Goal: Task Accomplishment & Management: Complete application form

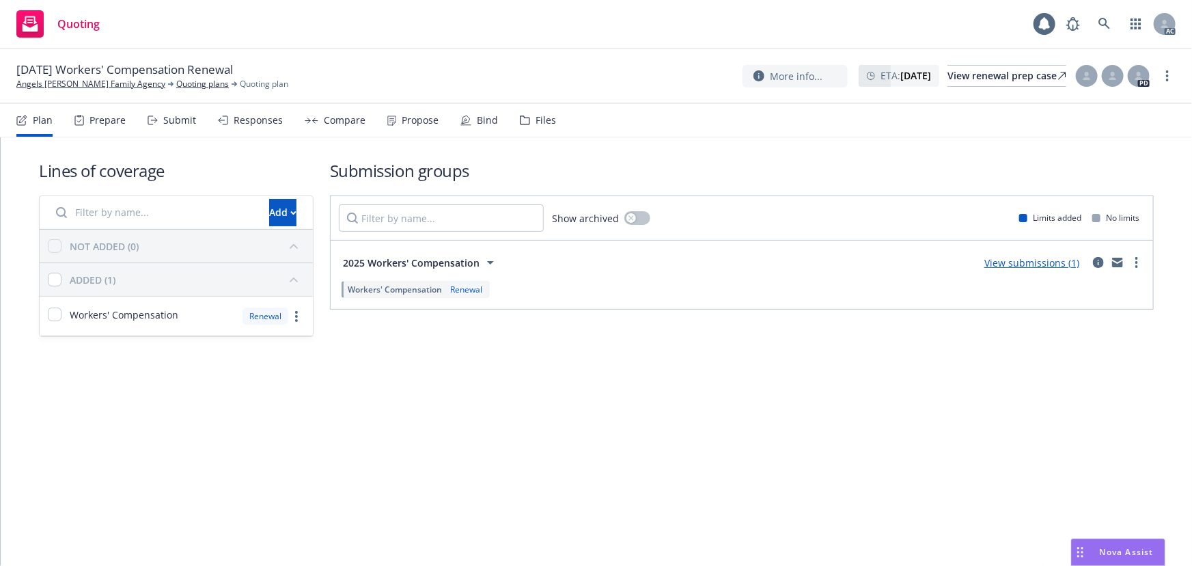
click at [176, 124] on div "Submit" at bounding box center [179, 120] width 33 height 11
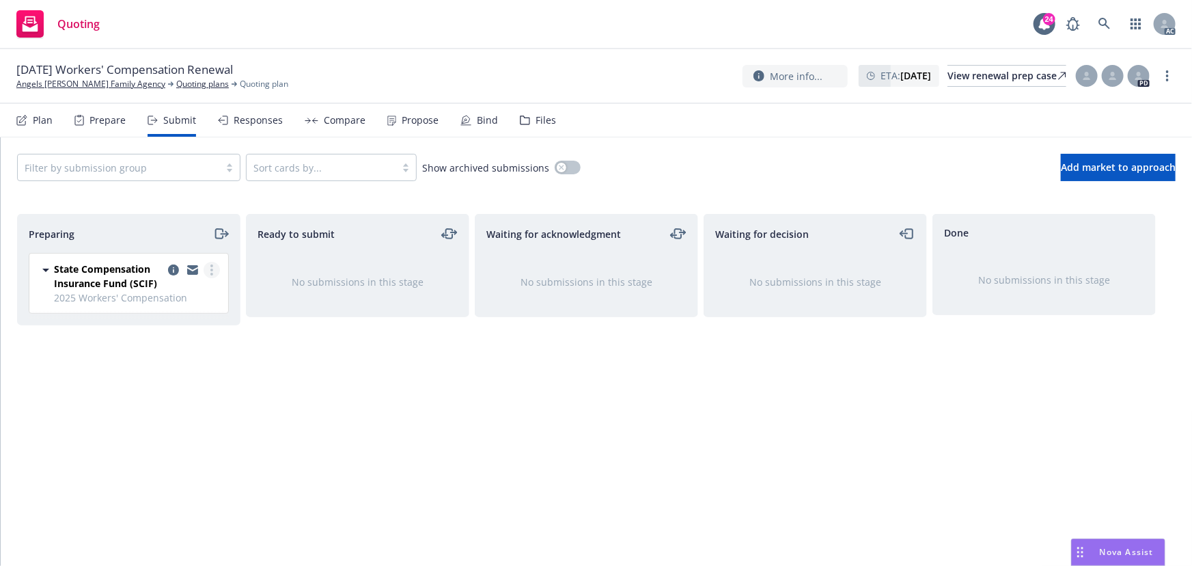
click at [215, 269] on link "more" at bounding box center [212, 270] width 16 height 16
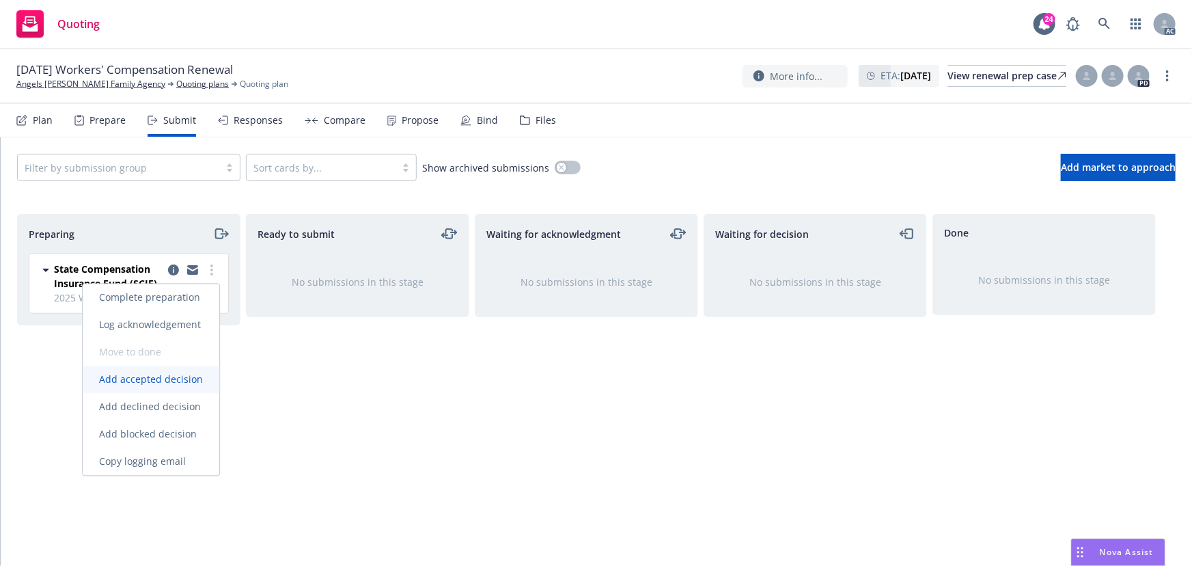
click at [193, 384] on span "Add accepted decision" at bounding box center [151, 379] width 137 height 13
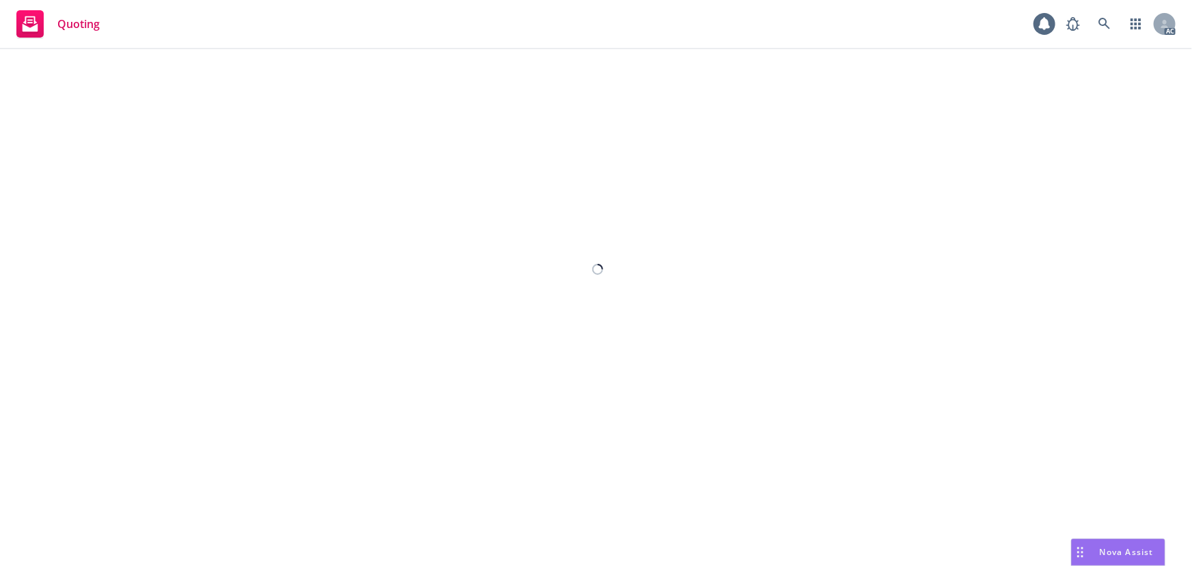
select select "12"
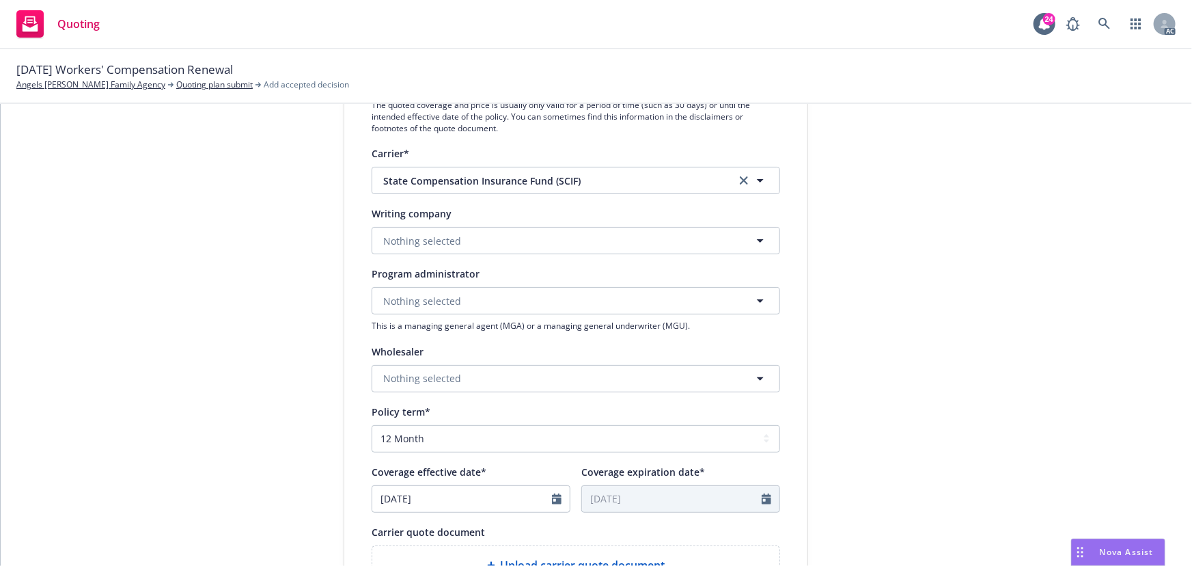
scroll to position [248, 0]
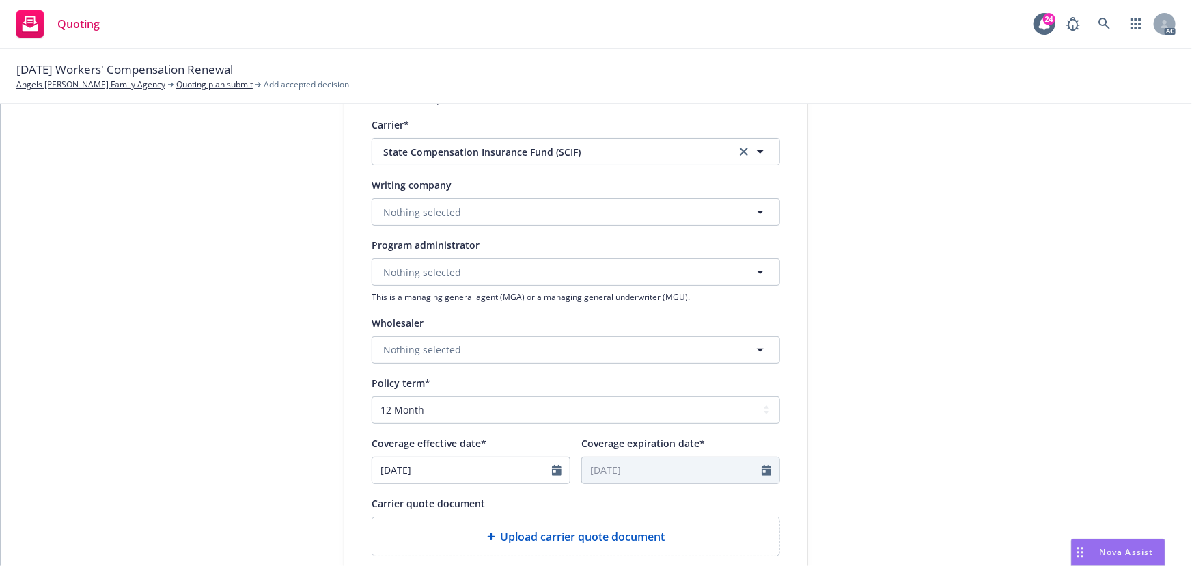
click at [740, 148] on icon "clear selection" at bounding box center [744, 152] width 8 height 8
click at [415, 210] on span "Loading..." at bounding box center [425, 212] width 44 height 14
paste input "State Compensation Insurance Fund"
type input "State Compensation Insurance Fund"
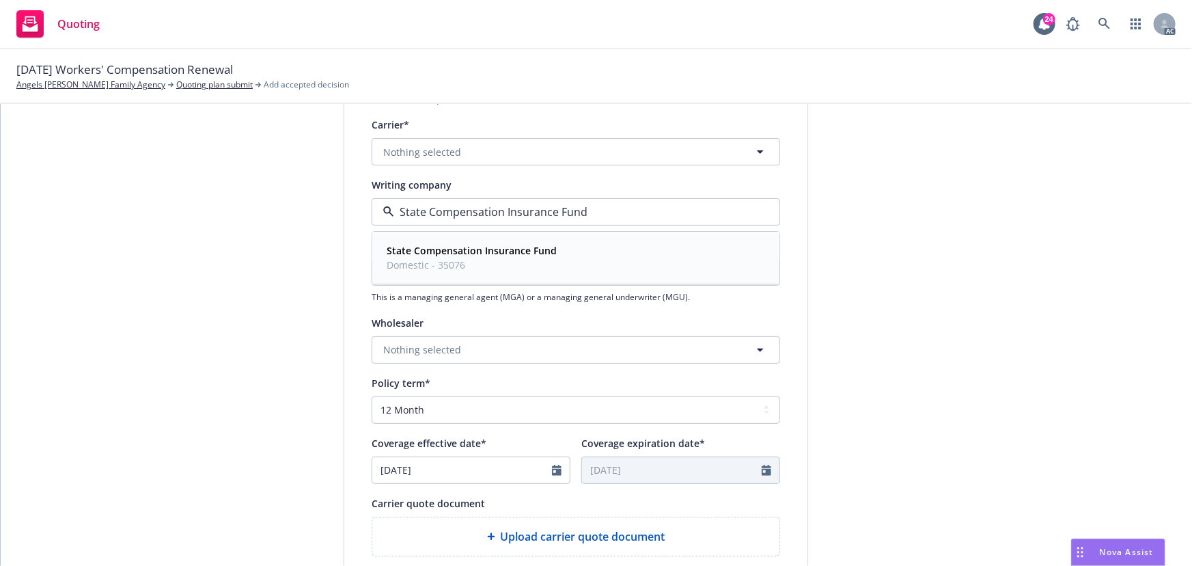
click at [455, 247] on strong "State Compensation Insurance Fund" at bounding box center [472, 251] width 170 height 13
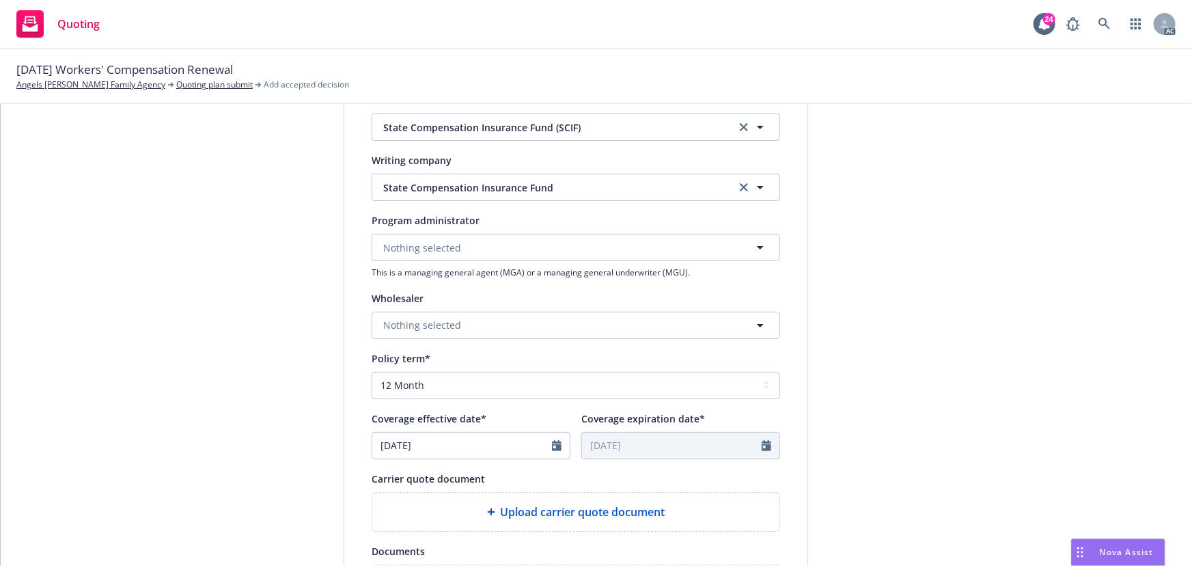
scroll to position [310, 0]
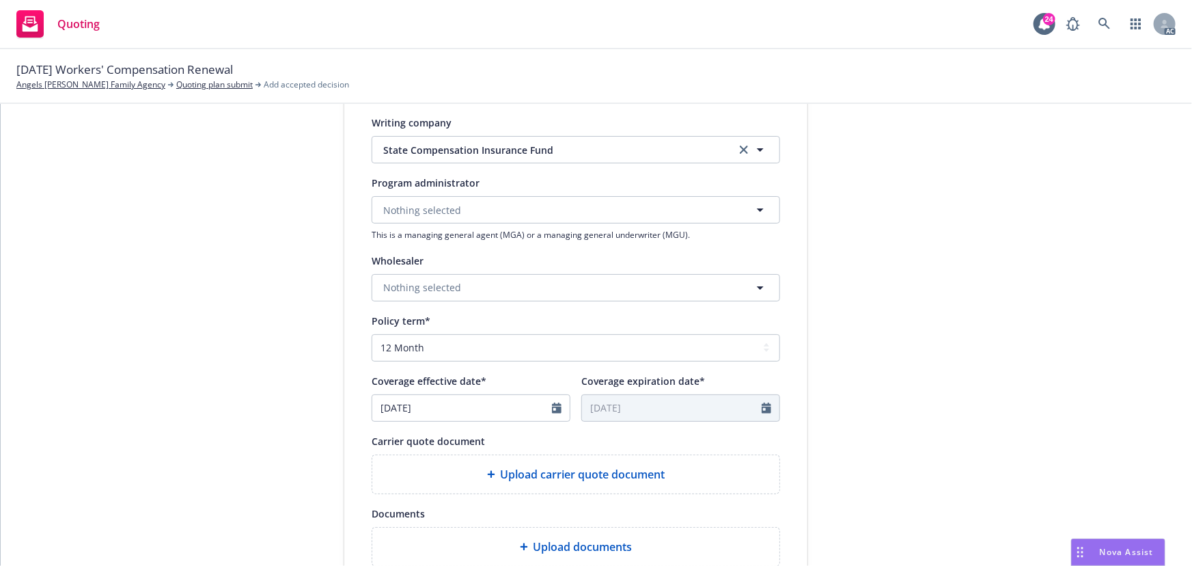
click at [603, 472] on span "Upload carrier quote document" at bounding box center [583, 474] width 165 height 16
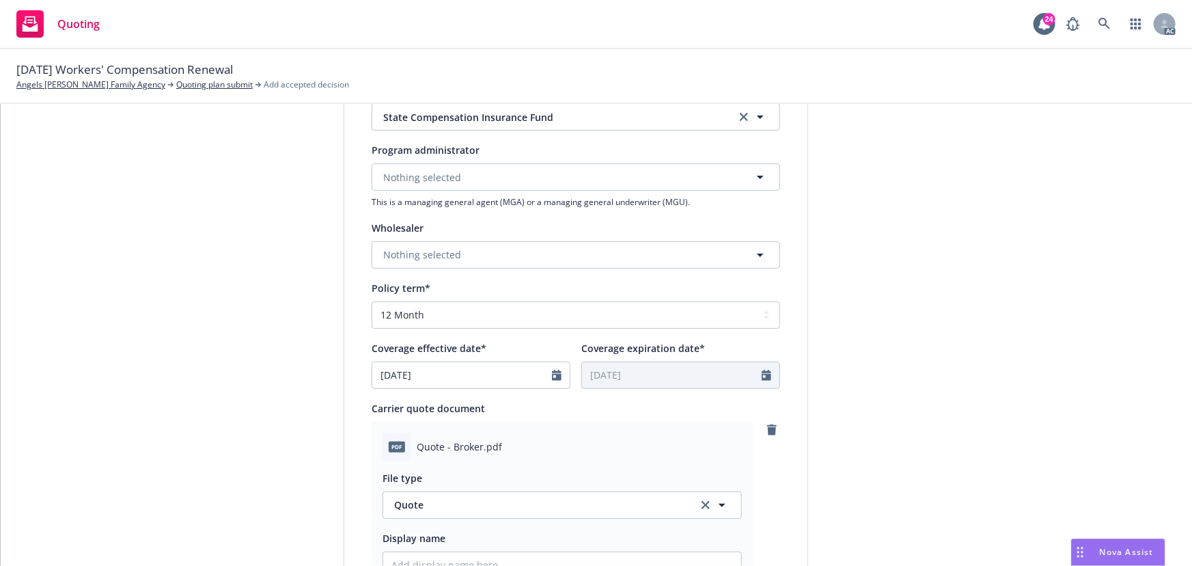
scroll to position [186, 0]
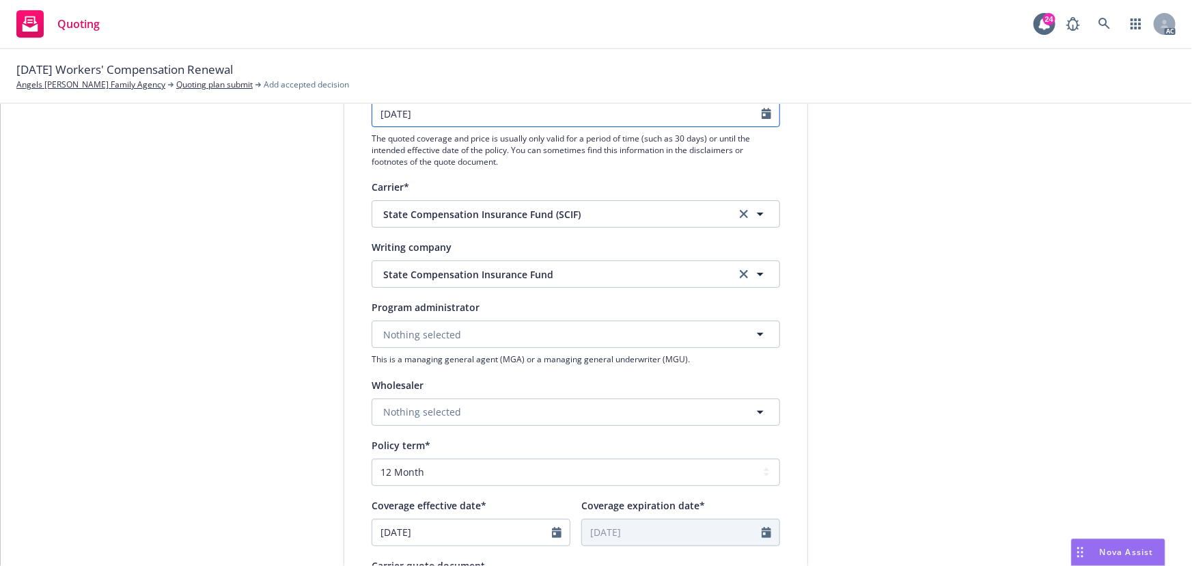
click at [762, 115] on icon "Calendar" at bounding box center [767, 113] width 10 height 11
select select "9"
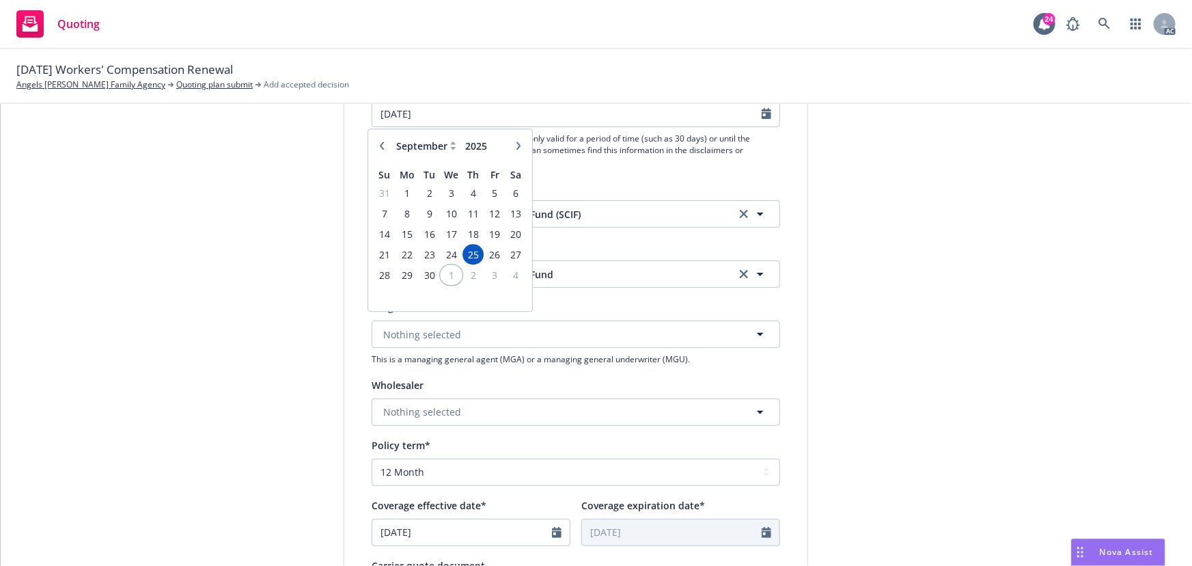
click at [452, 277] on span "1" at bounding box center [451, 275] width 20 height 17
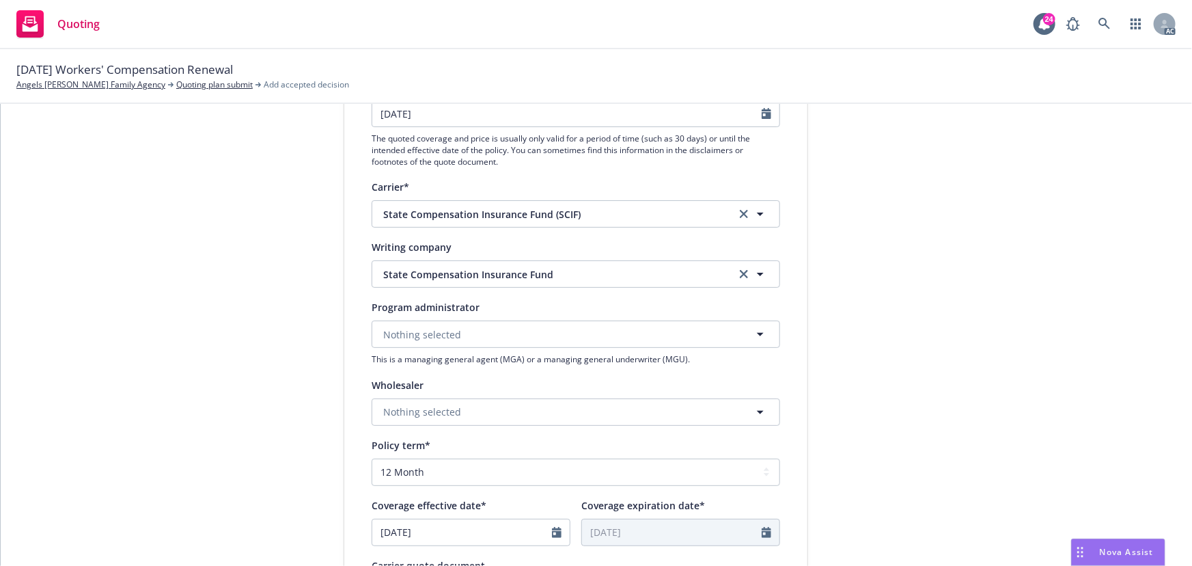
type input "[DATE]"
type textarea "x"
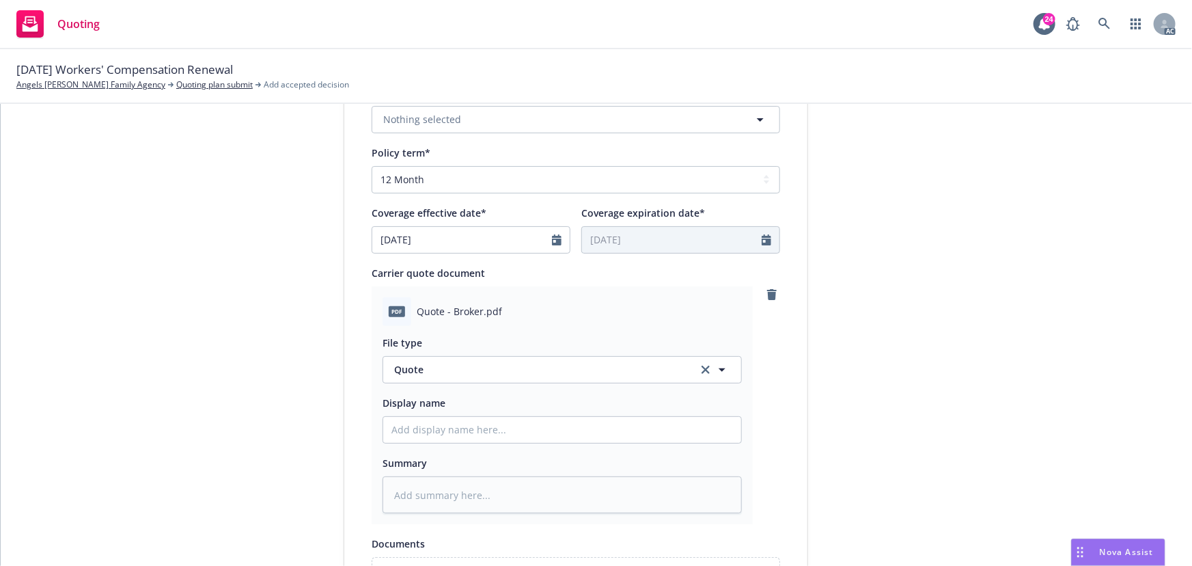
scroll to position [497, 0]
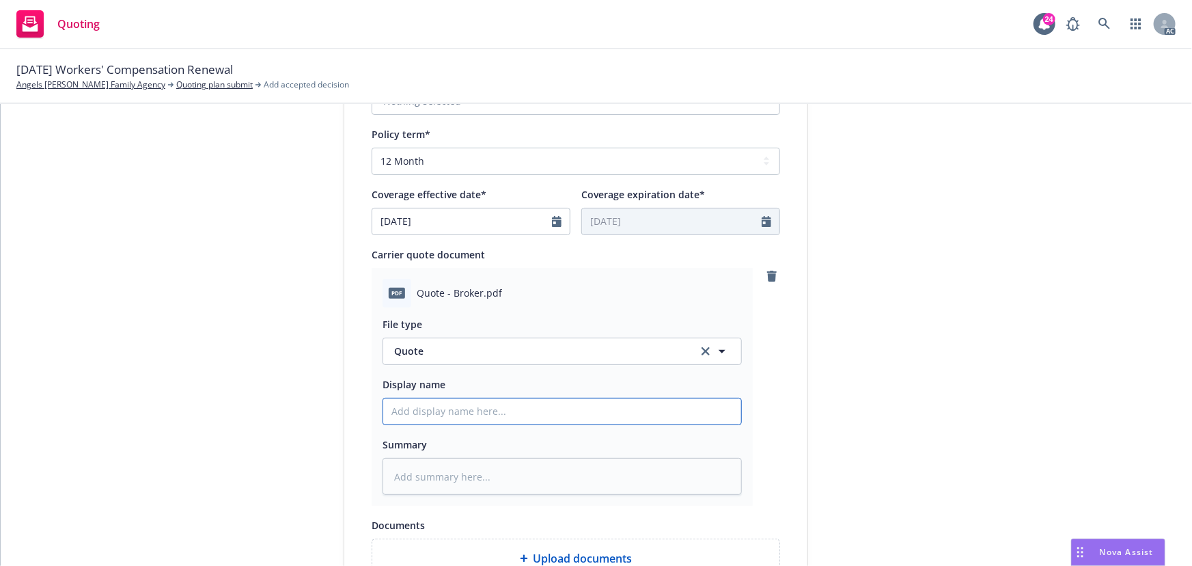
click at [473, 415] on input "Display name" at bounding box center [562, 411] width 358 height 26
type input "25-26 E&O with Cyber Quote"
drag, startPoint x: 68, startPoint y: 66, endPoint x: 197, endPoint y: 77, distance: 128.9
click at [197, 77] on span "[DATE] Workers' Compensation Renewal" at bounding box center [124, 70] width 217 height 18
copy span "Workers' Compensation"
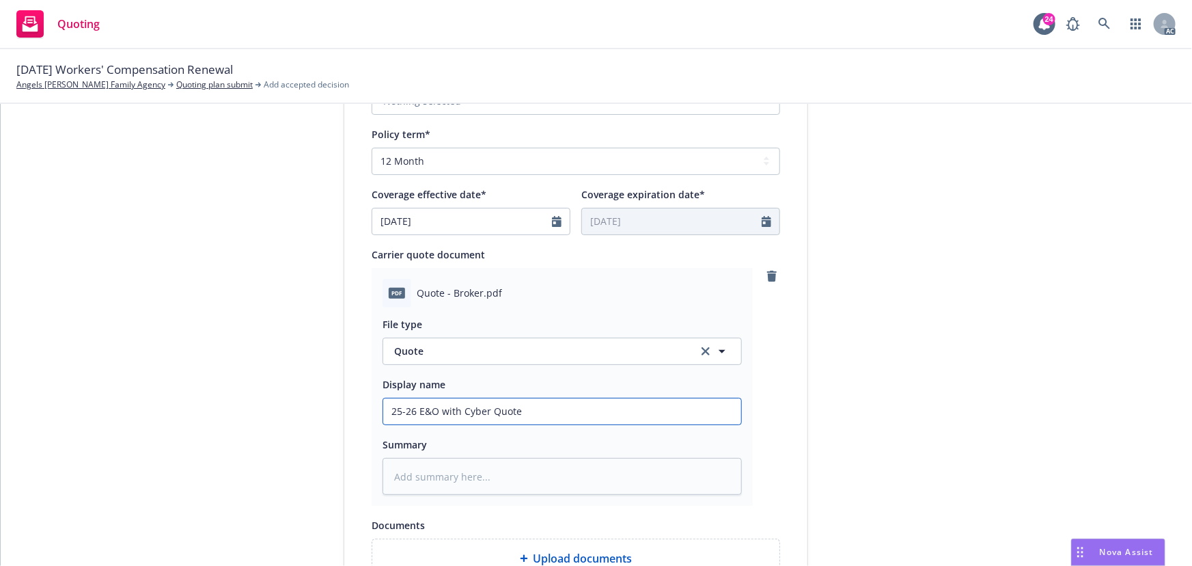
drag, startPoint x: 415, startPoint y: 412, endPoint x: 485, endPoint y: 415, distance: 69.8
click at [485, 415] on input "25-26 E&O with Cyber Quote" at bounding box center [562, 411] width 358 height 26
paste input "Workers' Compensation"
type textarea "x"
type input "25-26 Workers' Compensation Quote"
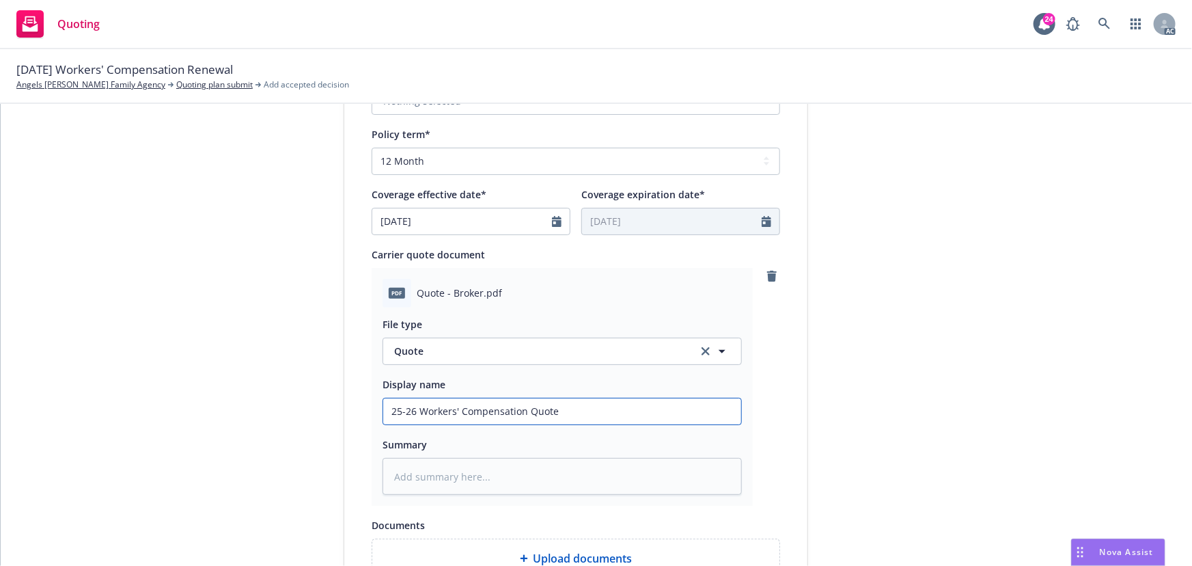
click at [452, 410] on input "25-26 Workers' Compensation Quote" at bounding box center [562, 411] width 358 height 26
type textarea "x"
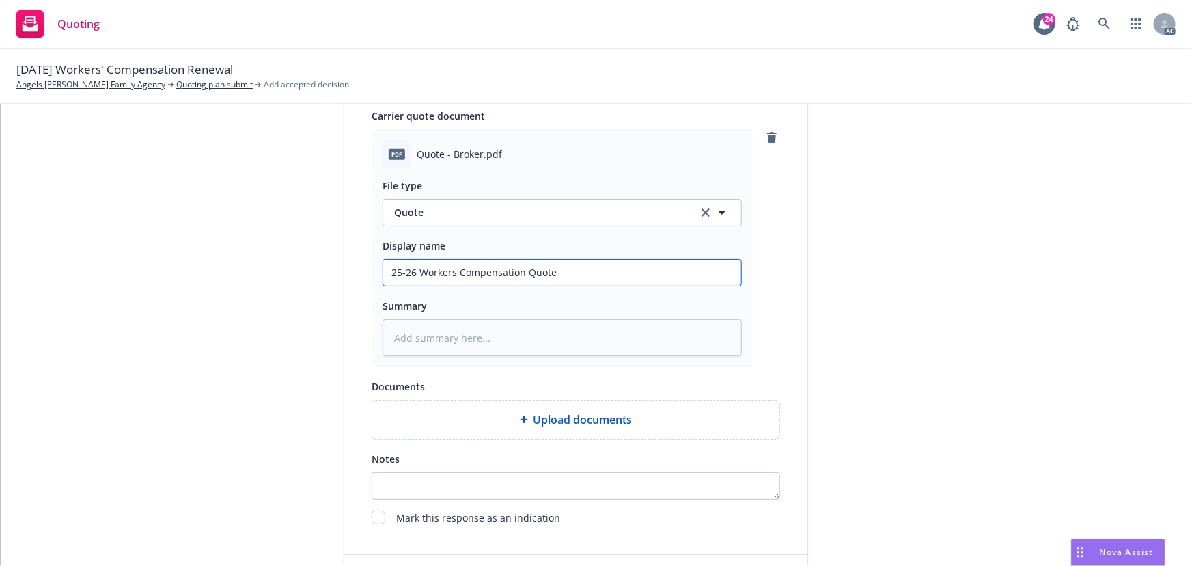
scroll to position [707, 0]
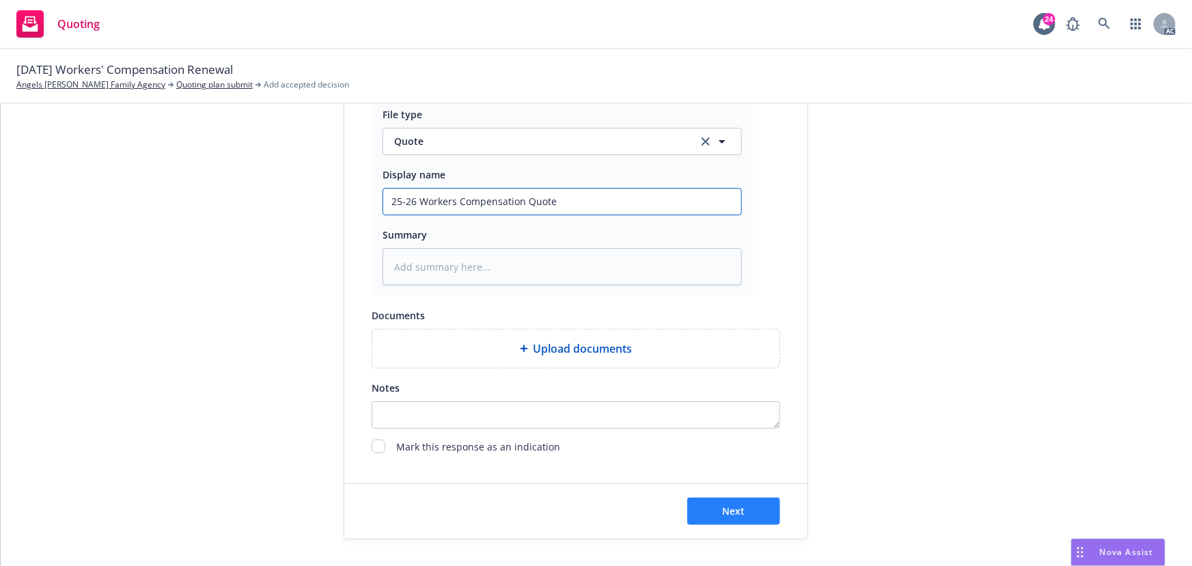
type input "25-26 Workers Compensation Quote"
click at [728, 513] on span "Next" at bounding box center [734, 510] width 23 height 13
type textarea "x"
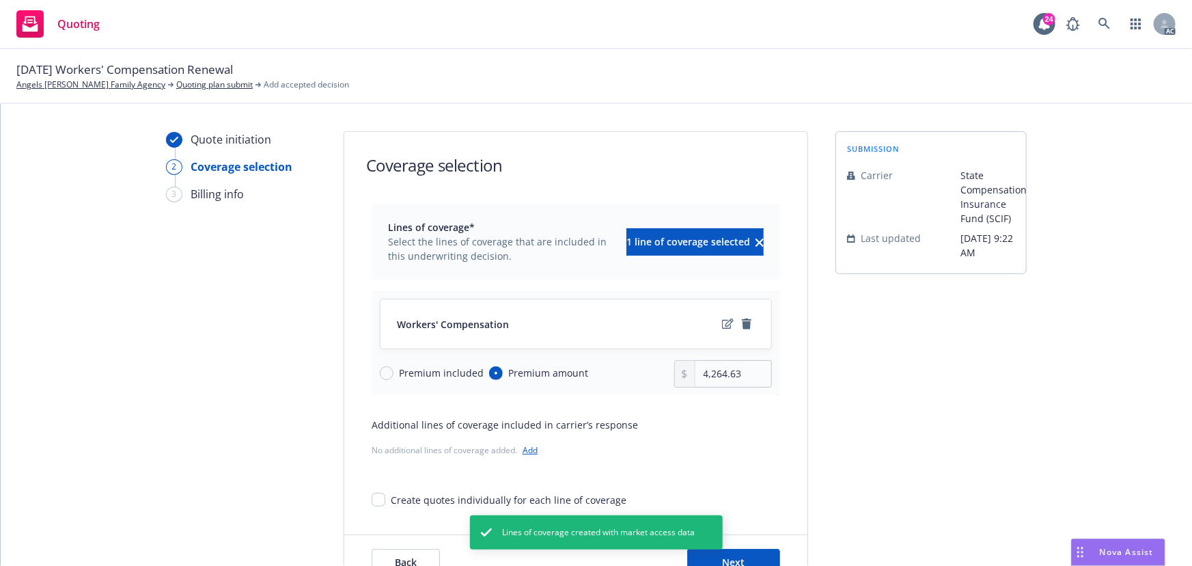
scroll to position [51, 0]
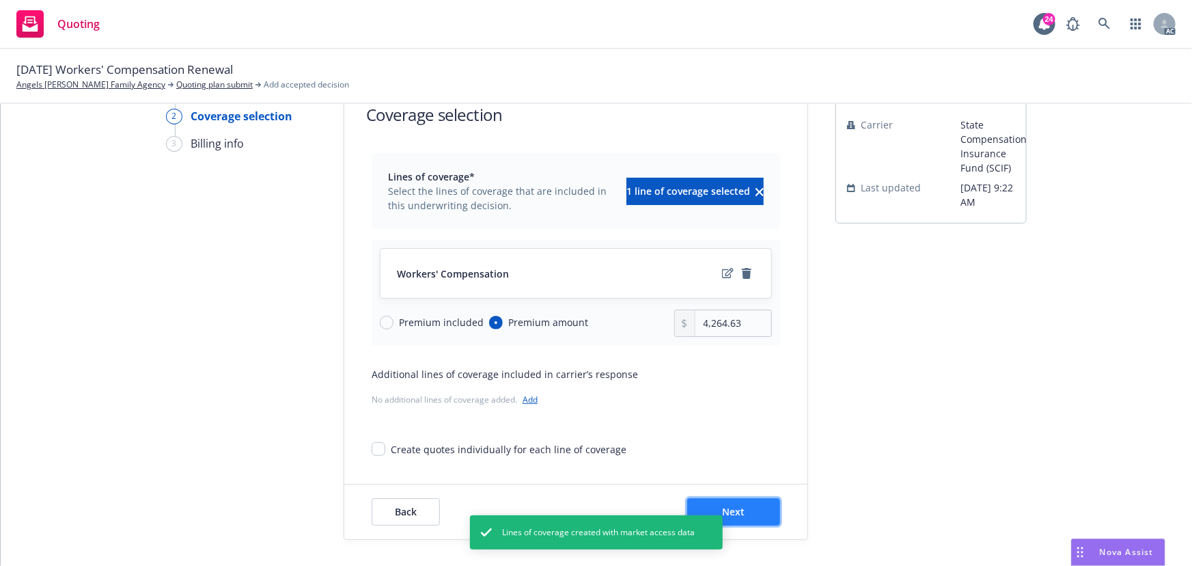
click at [759, 506] on button "Next" at bounding box center [733, 511] width 93 height 27
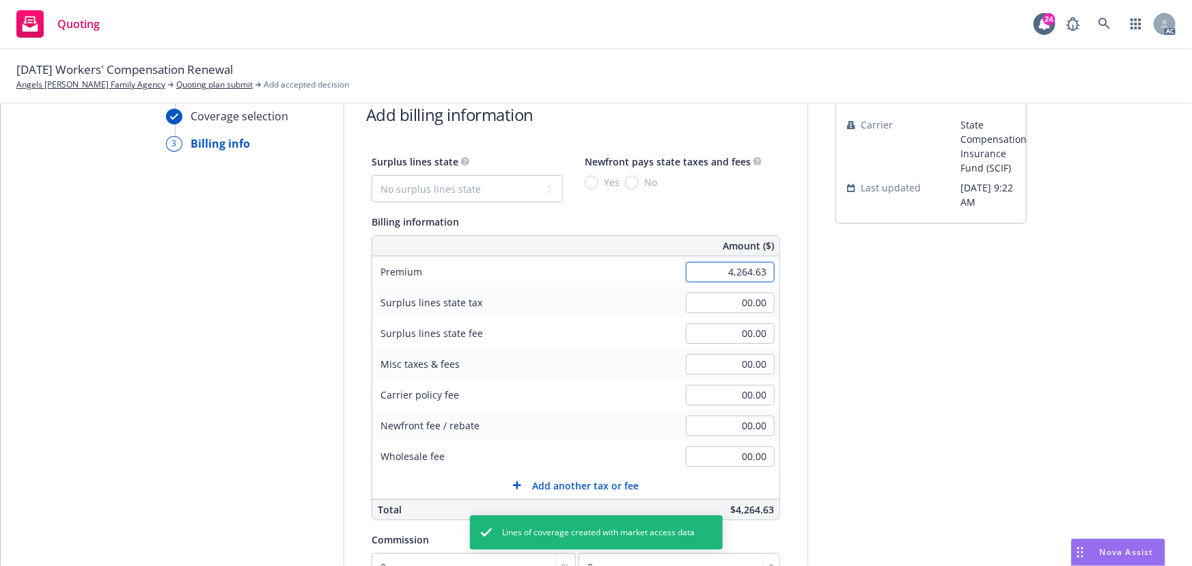
click at [714, 266] on input "4,264.63" at bounding box center [730, 272] width 89 height 21
type input "3,963.00"
click at [842, 376] on div "submission Carrier State Compensation Insurance Fund (SCIF) Last updated [DATE]…" at bounding box center [931, 430] width 191 height 699
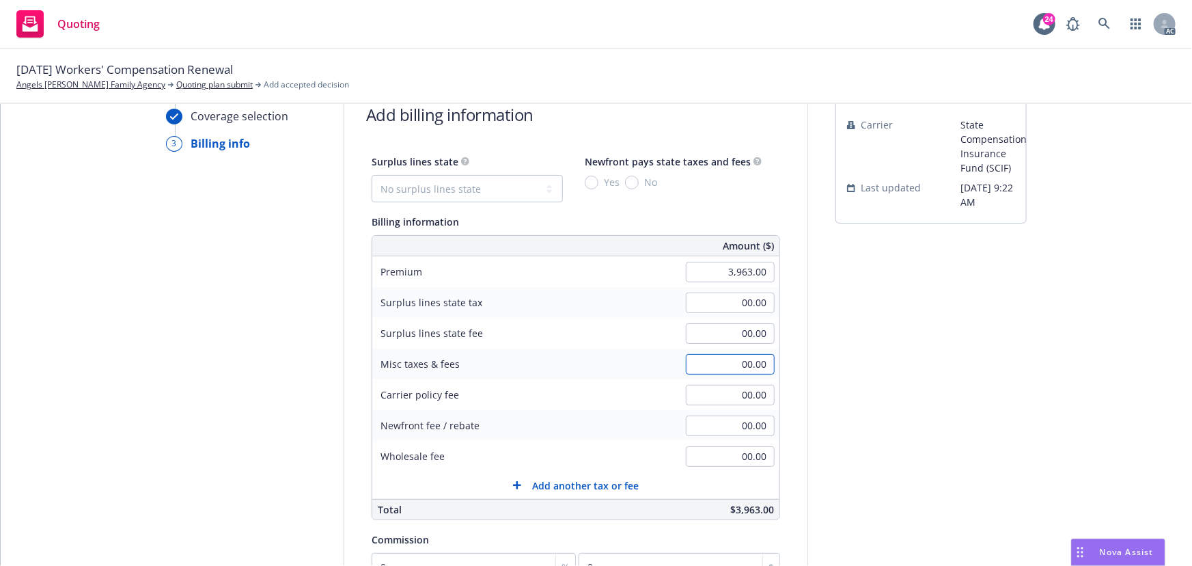
click at [731, 359] on input "00.00" at bounding box center [730, 364] width 89 height 21
type input "199.63"
click at [903, 417] on div "submission Carrier State Compensation Insurance Fund (SCIF) Last updated [DATE]…" at bounding box center [931, 430] width 191 height 699
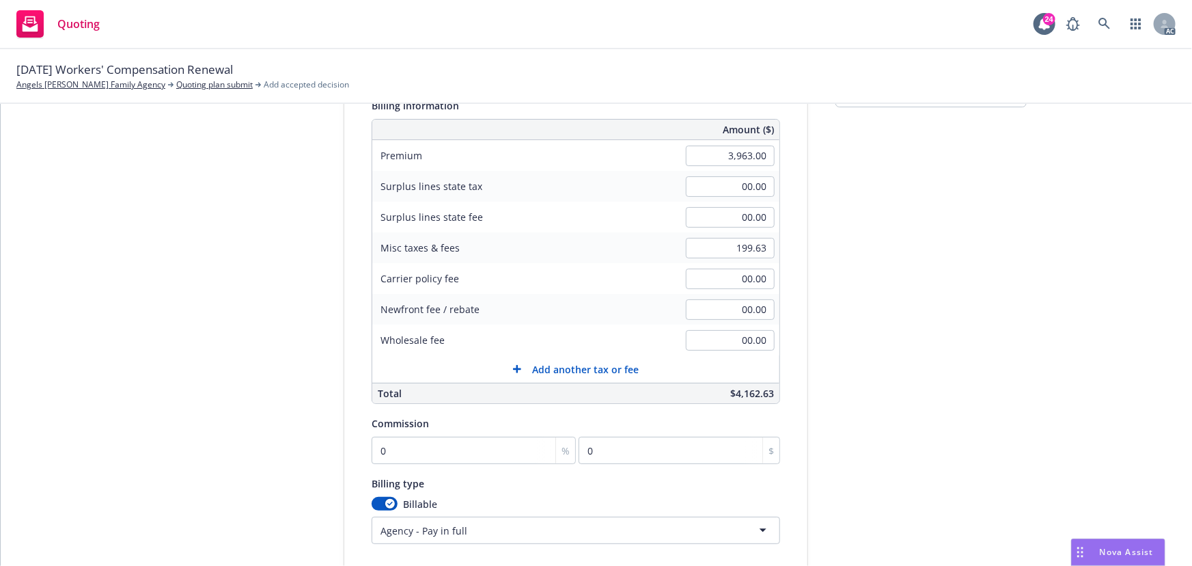
scroll to position [175, 0]
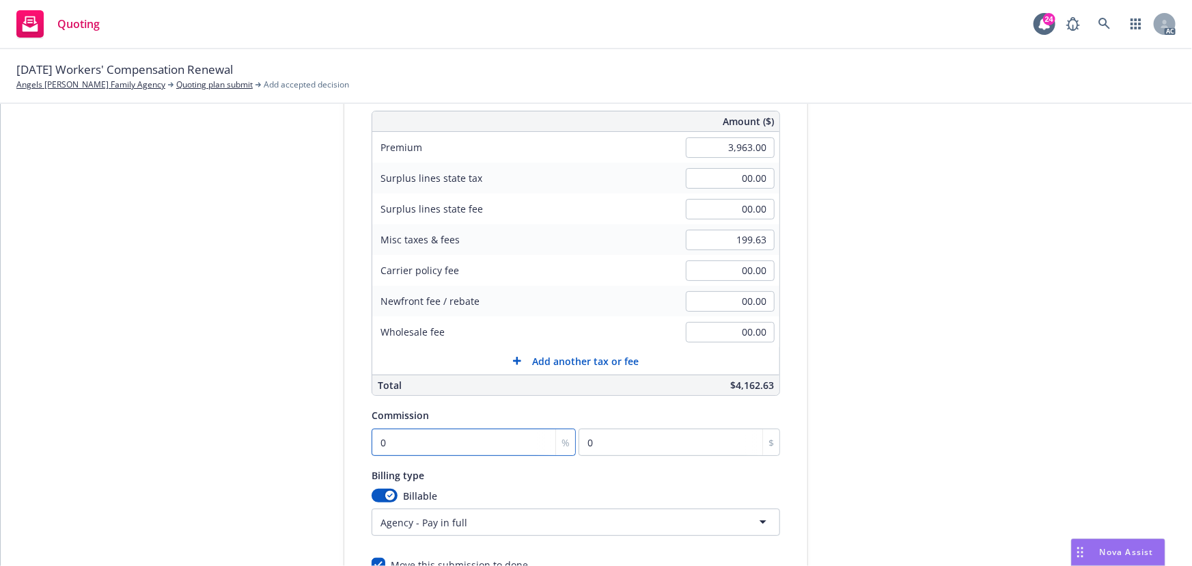
click at [448, 441] on input "0" at bounding box center [474, 441] width 204 height 27
type input "1"
type input "39.63"
type input "12"
type input "475.56"
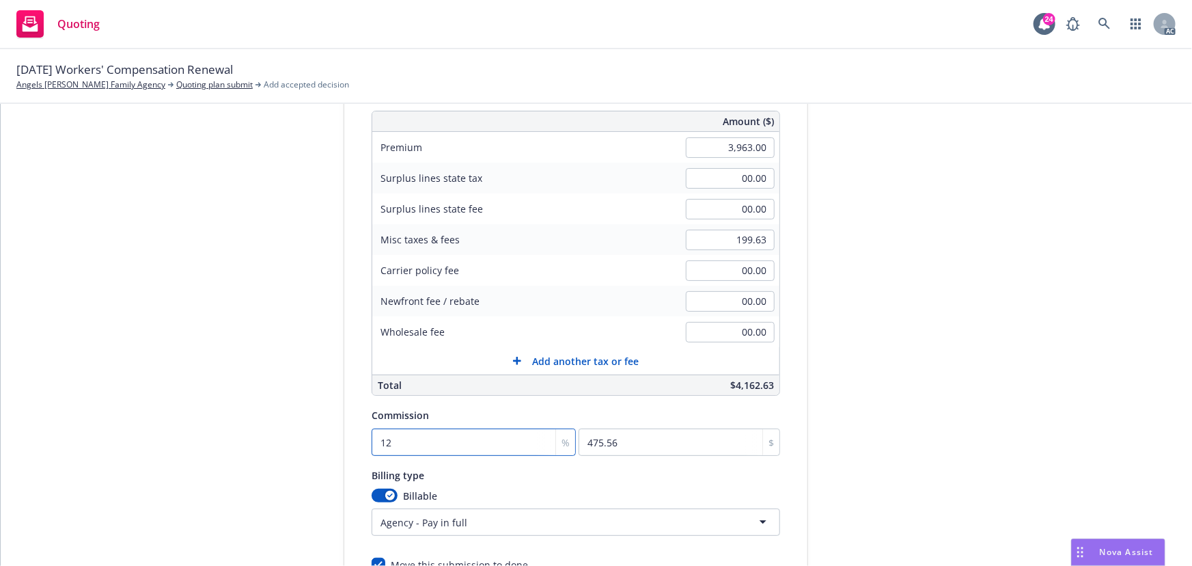
type input "12"
click at [425, 522] on html "Quoting 24 AC [DATE] Workers' Compensation Renewal Angels [PERSON_NAME] Family …" at bounding box center [596, 283] width 1192 height 566
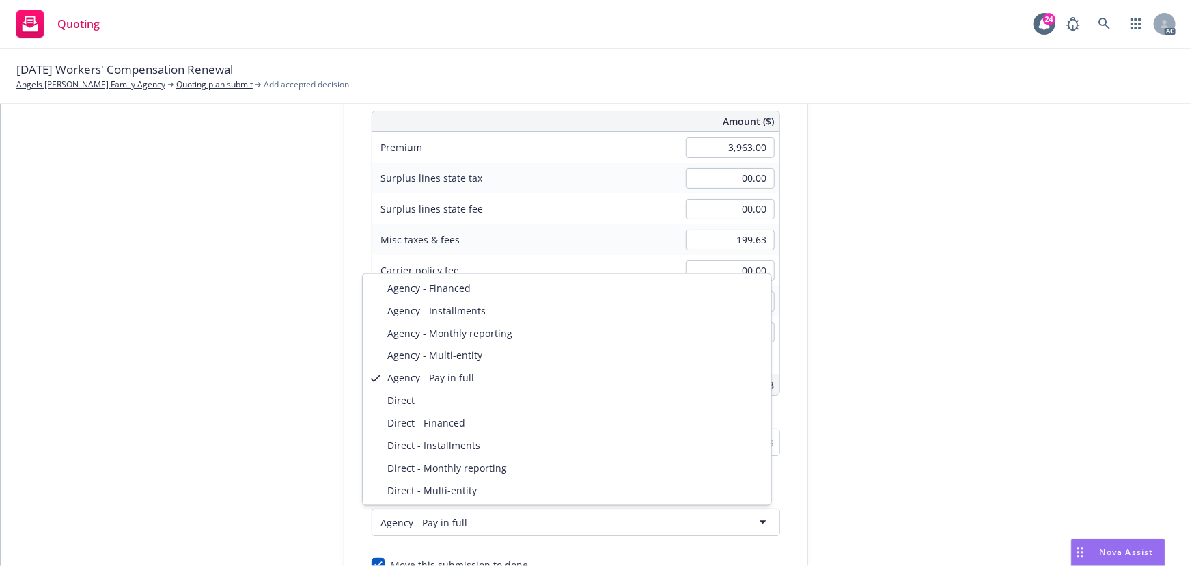
select select "DIRECT"
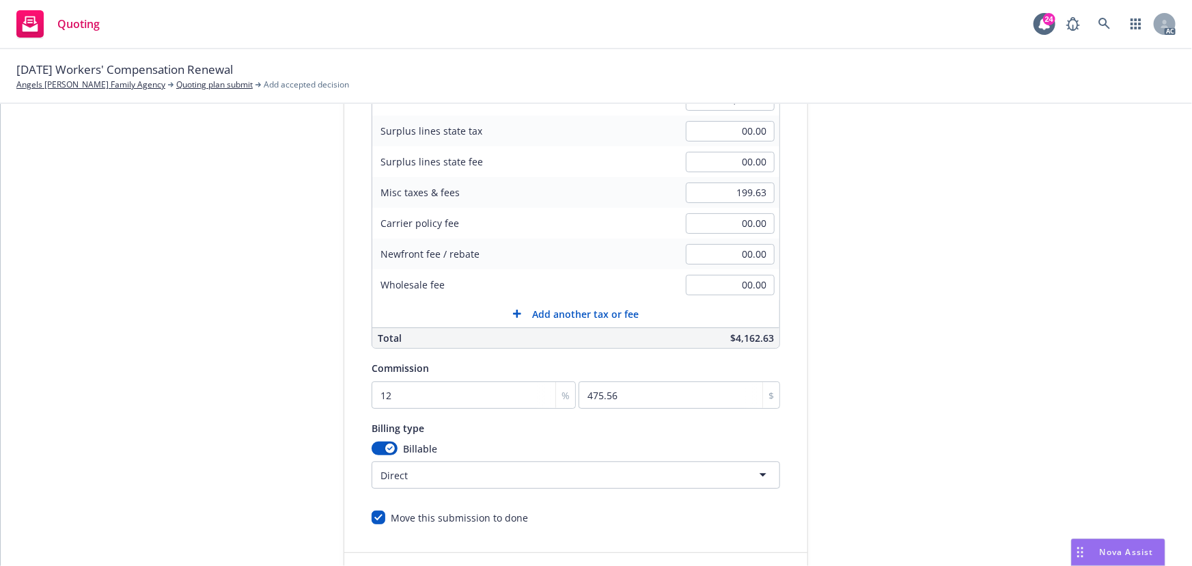
scroll to position [290, 0]
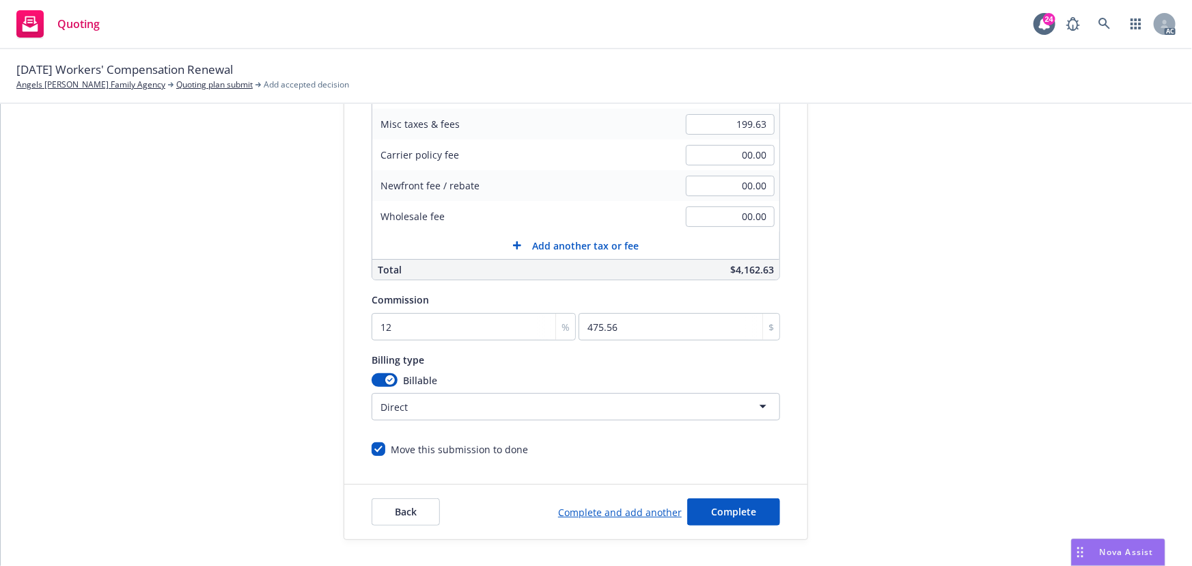
click at [413, 412] on html "Quoting 24 AC [DATE] Workers' Compensation Renewal Angels [PERSON_NAME] Family …" at bounding box center [596, 283] width 1192 height 566
drag, startPoint x: 731, startPoint y: 513, endPoint x: 735, endPoint y: 499, distance: 14.1
click at [731, 513] on span "Complete" at bounding box center [733, 511] width 45 height 13
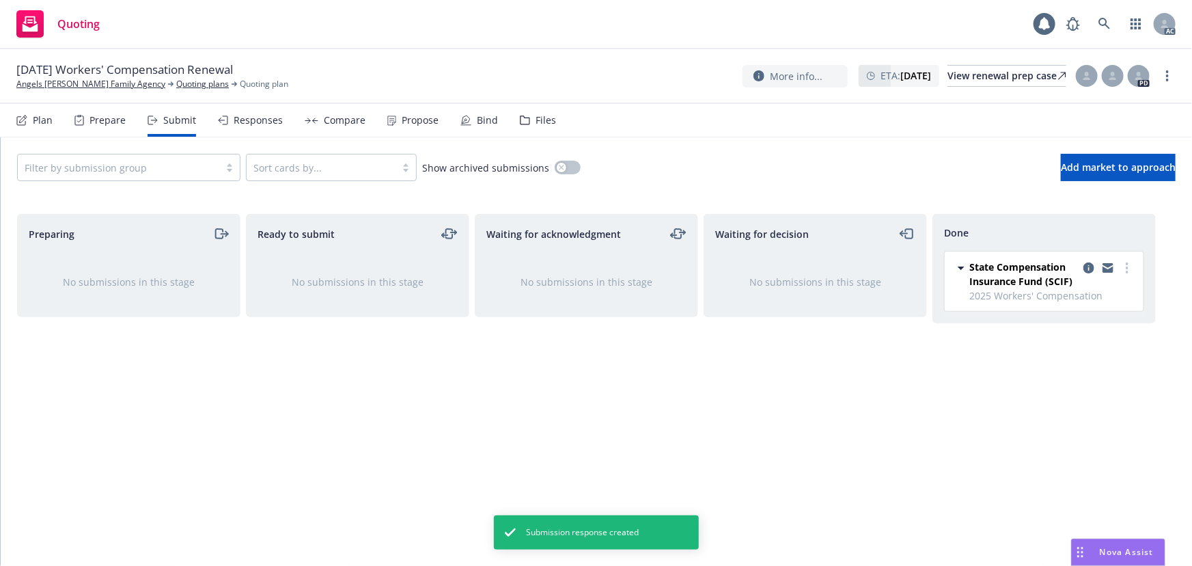
click at [426, 121] on div "Propose" at bounding box center [420, 120] width 37 height 11
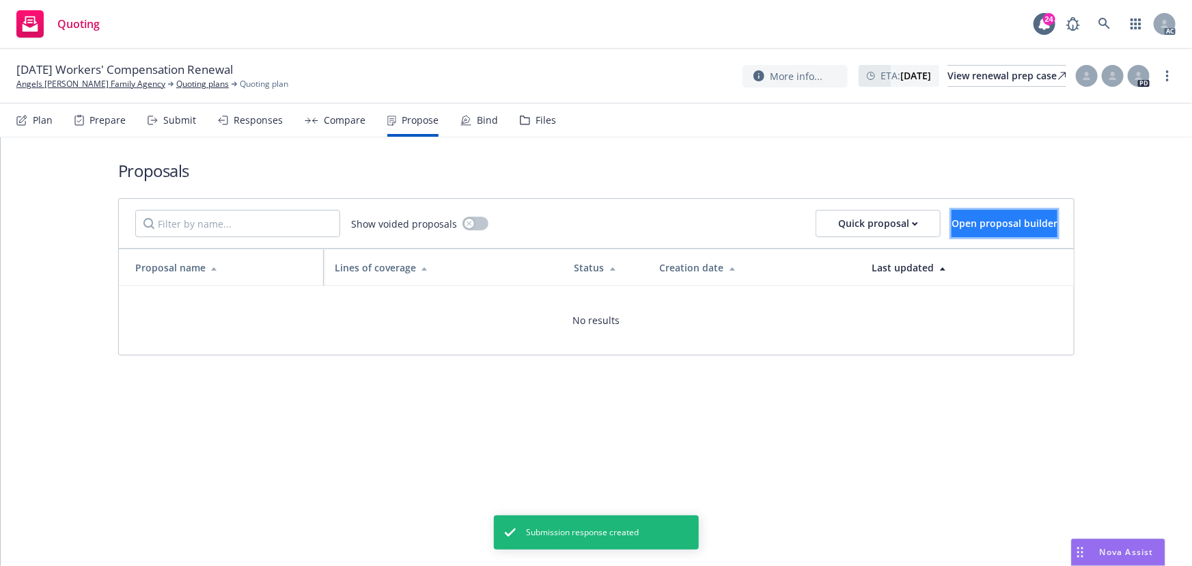
click at [952, 219] on span "Open proposal builder" at bounding box center [1005, 223] width 106 height 13
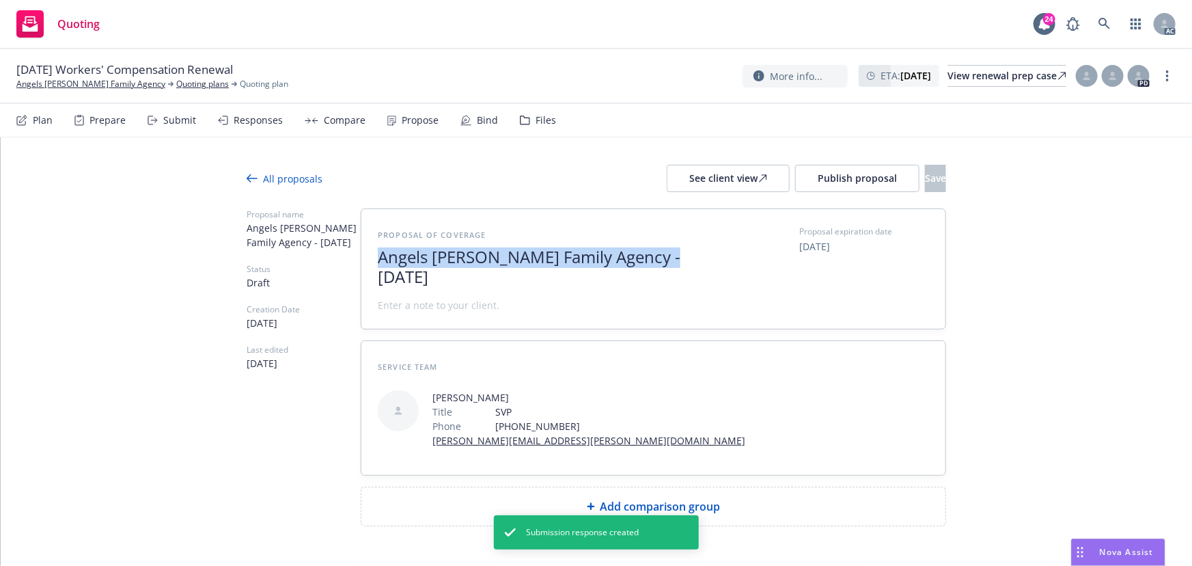
drag, startPoint x: 655, startPoint y: 254, endPoint x: 357, endPoint y: 280, distance: 299.8
click at [362, 281] on div "Proposal of coverage Angels [PERSON_NAME] Family Agency - [DATE] Proposal expir…" at bounding box center [654, 269] width 584 height 120
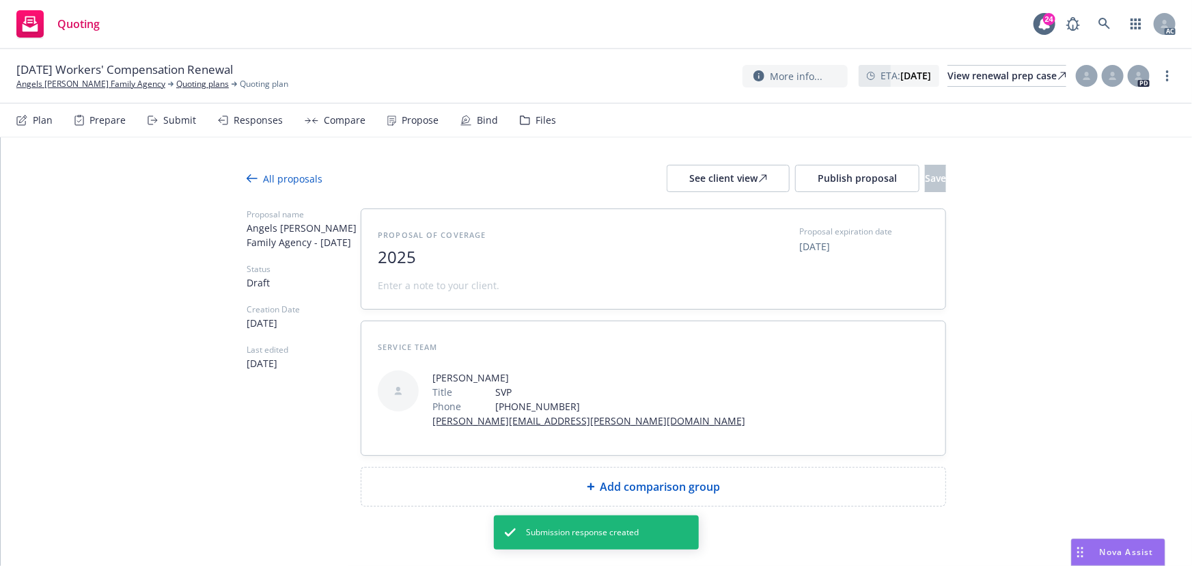
click at [433, 262] on span "2025" at bounding box center [545, 257] width 335 height 20
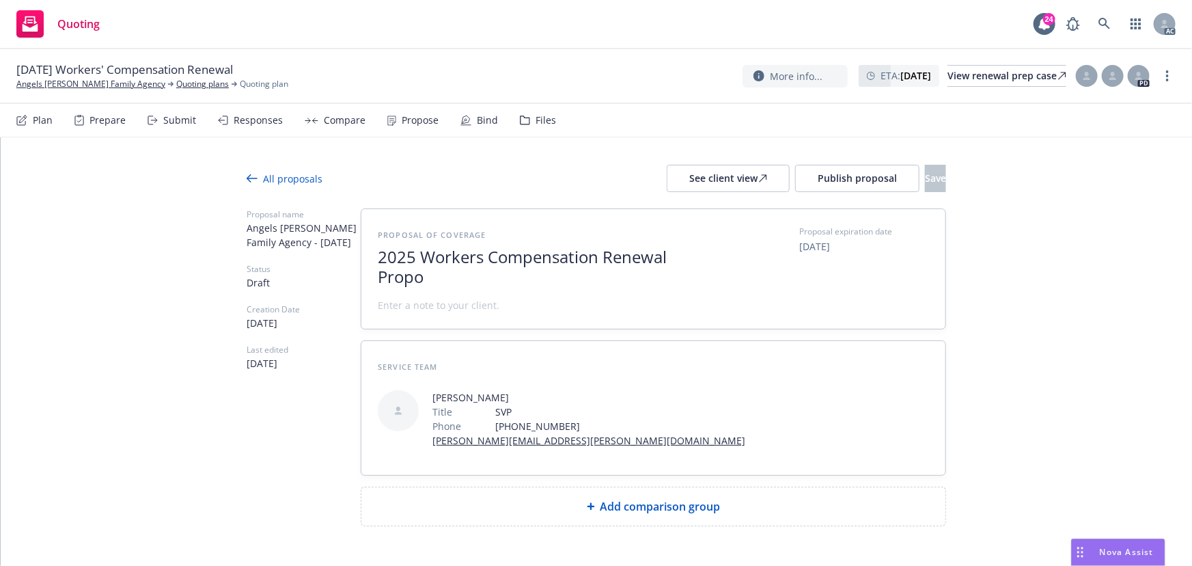
scroll to position [1, 0]
click at [406, 312] on div "Proposal of coverage 2025 Workers Compensation Renewal Proposal Proposal expira…" at bounding box center [654, 269] width 584 height 120
click at [409, 305] on span "zzpro" at bounding box center [545, 305] width 335 height 14
click at [404, 301] on span "zzpro" at bounding box center [545, 305] width 335 height 14
drag, startPoint x: 403, startPoint y: 302, endPoint x: 379, endPoint y: 311, distance: 26.2
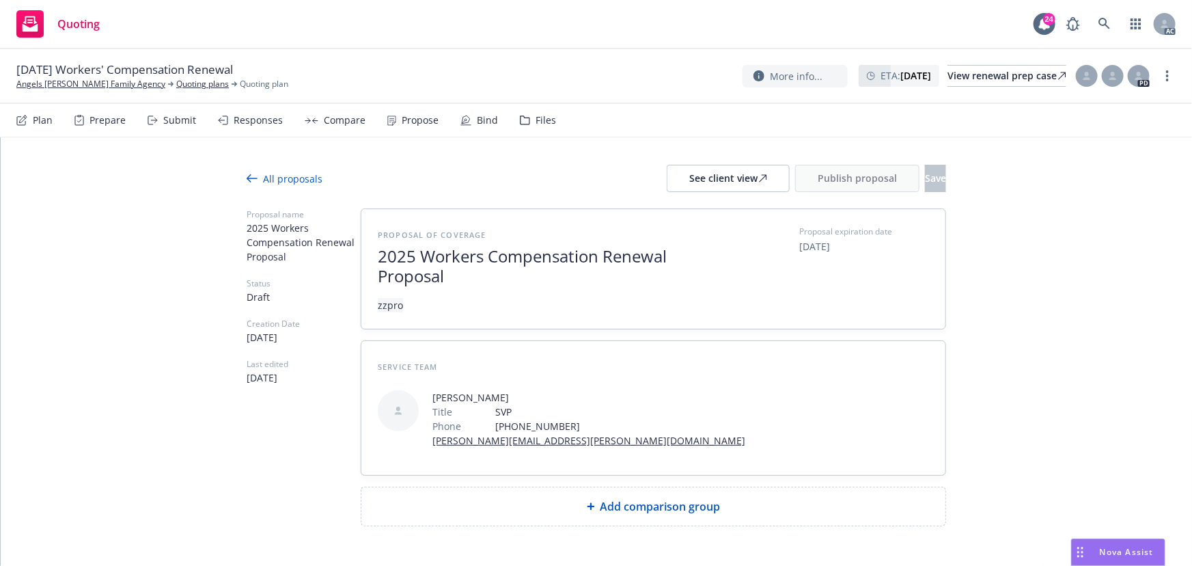
click at [379, 311] on span "zzpro" at bounding box center [545, 305] width 335 height 14
click at [400, 310] on span "zzpro" at bounding box center [545, 305] width 335 height 14
click at [392, 308] on span "zzpro" at bounding box center [390, 305] width 25 height 14
click at [388, 308] on span "o" at bounding box center [545, 305] width 335 height 14
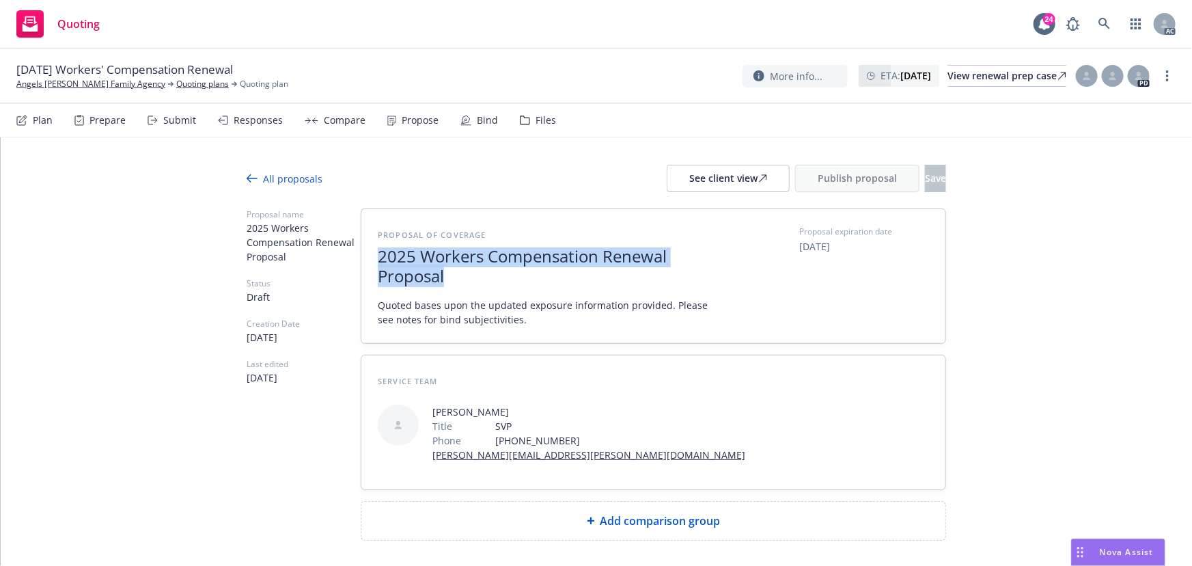
drag, startPoint x: 449, startPoint y: 285, endPoint x: 353, endPoint y: 256, distance: 100.1
click at [353, 256] on div "Proposal name 2025 Workers Compensation Renewal Proposal Status Draft Creation …" at bounding box center [597, 374] width 700 height 332
copy span "2025 Workers Compensation Renewal Proposal"
click at [614, 526] on span "Add comparison group" at bounding box center [661, 521] width 120 height 16
type textarea "x"
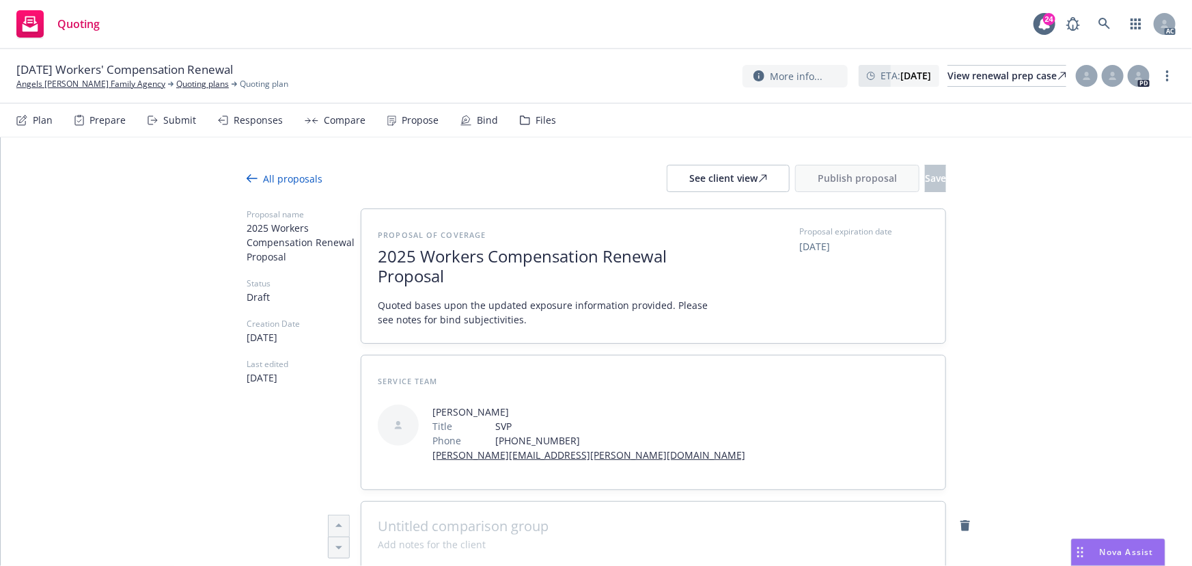
click at [549, 519] on span at bounding box center [653, 526] width 551 height 16
paste span
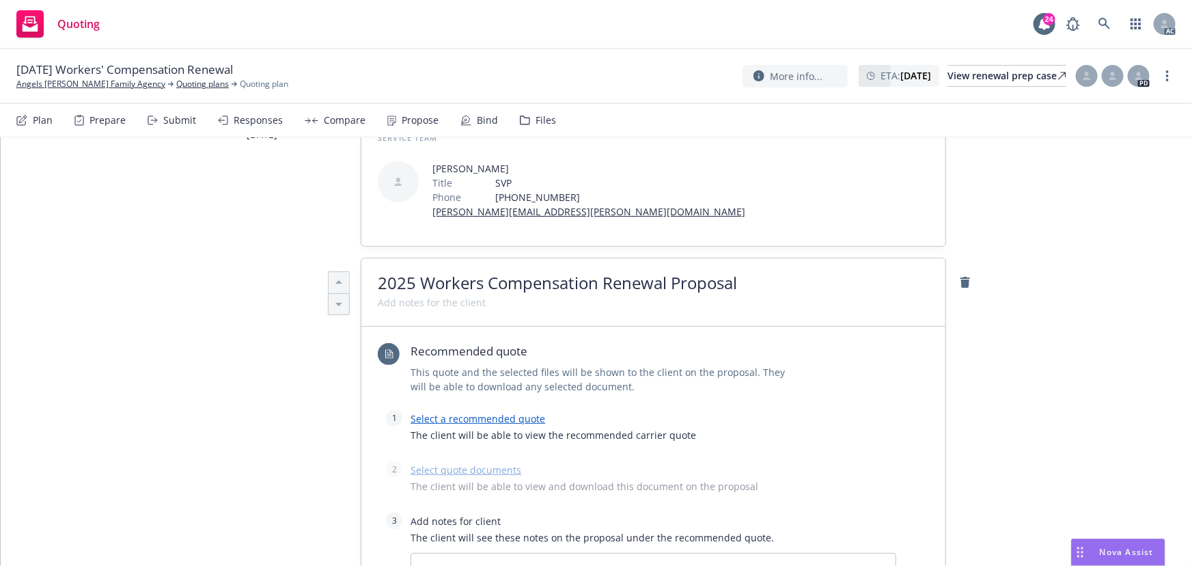
scroll to position [248, 0]
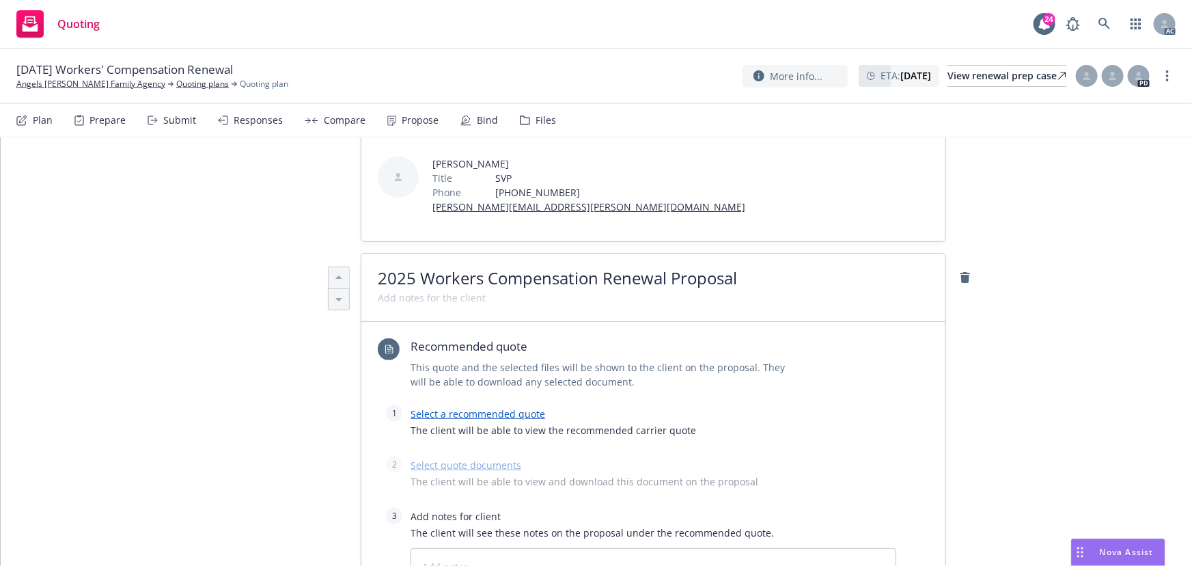
click at [493, 409] on link "Select a recommended quote" at bounding box center [478, 413] width 135 height 13
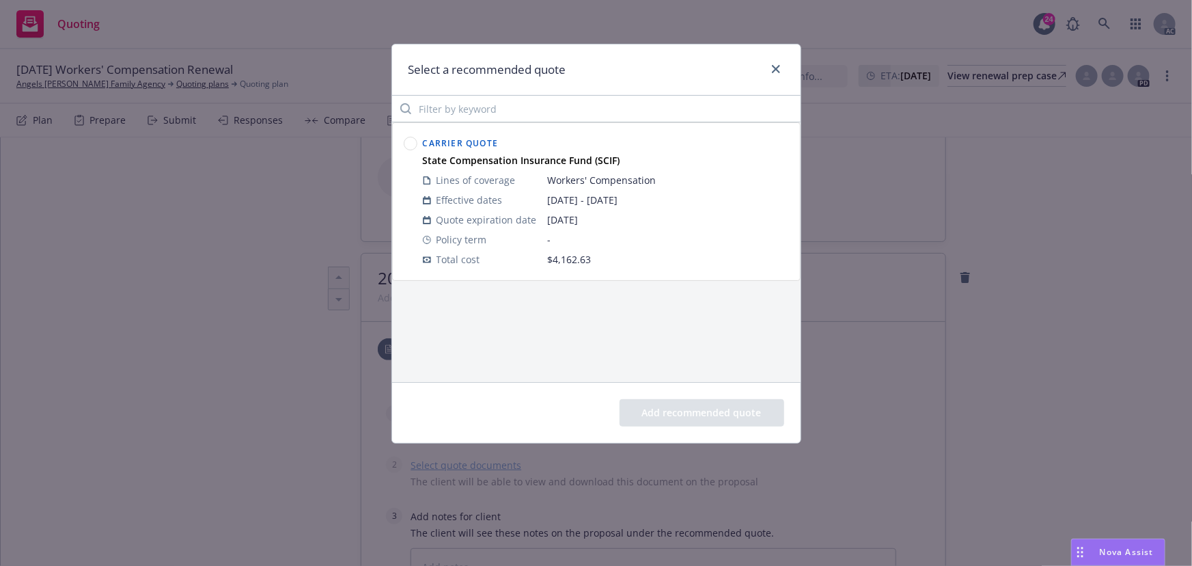
click at [411, 146] on circle at bounding box center [410, 143] width 13 height 13
click at [675, 413] on button "Add recommended quote" at bounding box center [702, 412] width 165 height 27
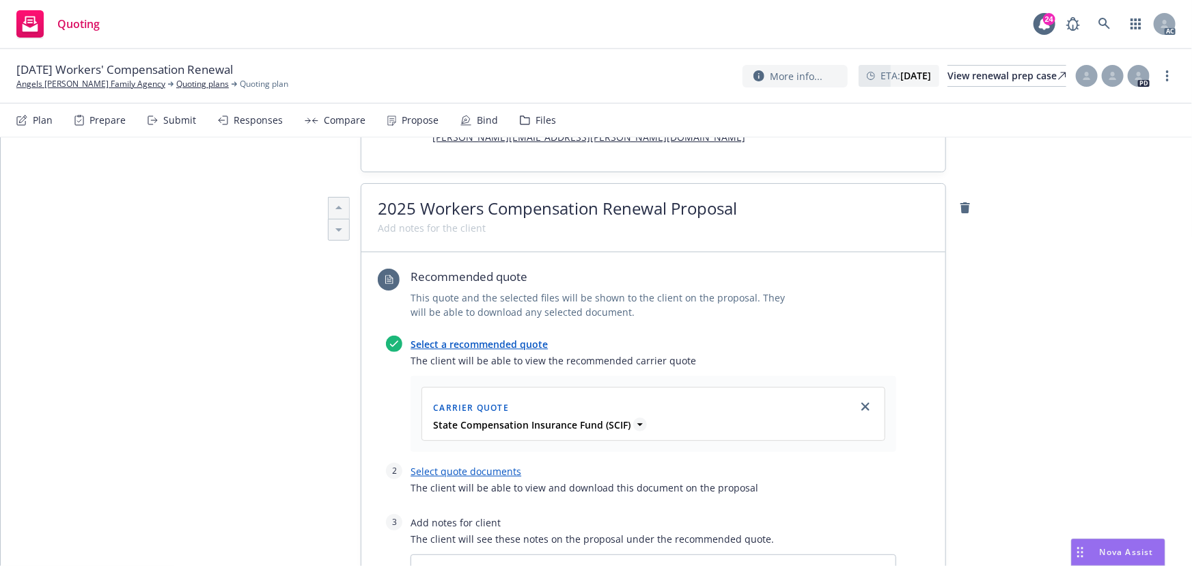
scroll to position [497, 0]
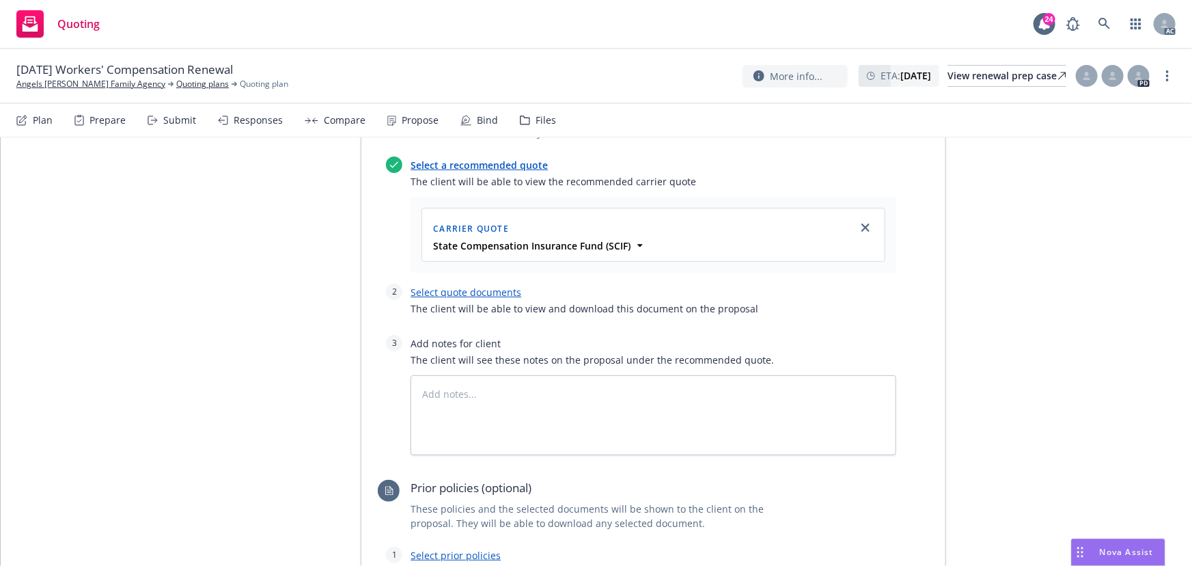
click at [500, 293] on link "Select quote documents" at bounding box center [466, 292] width 111 height 13
type textarea "x"
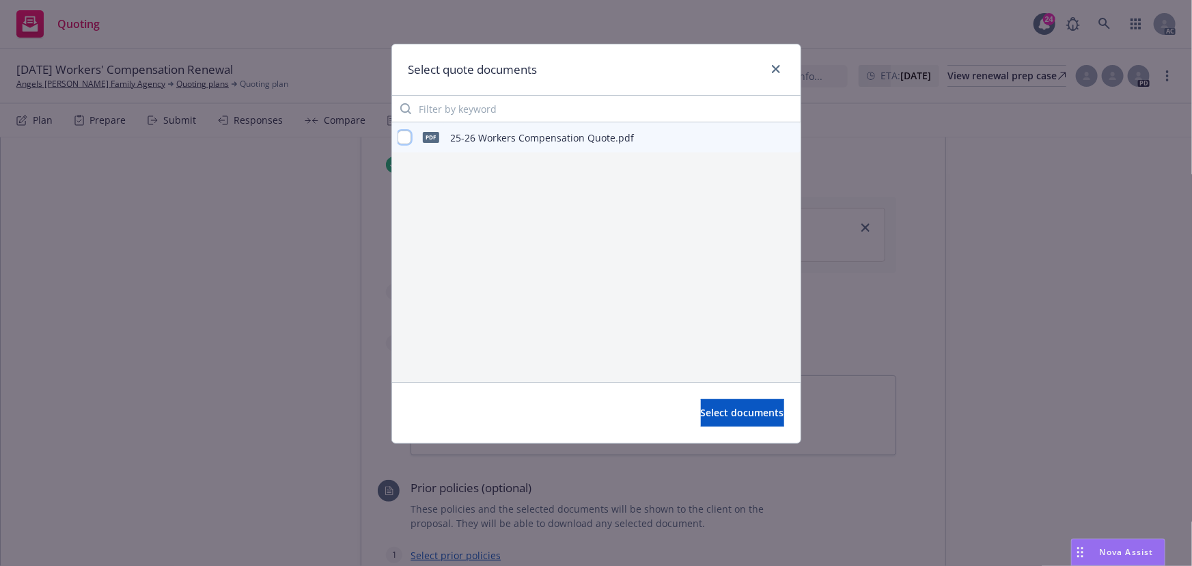
click at [403, 137] on input "checkbox" at bounding box center [405, 138] width 14 height 14
checkbox input "true"
click at [713, 420] on button "Select documents" at bounding box center [742, 412] width 83 height 27
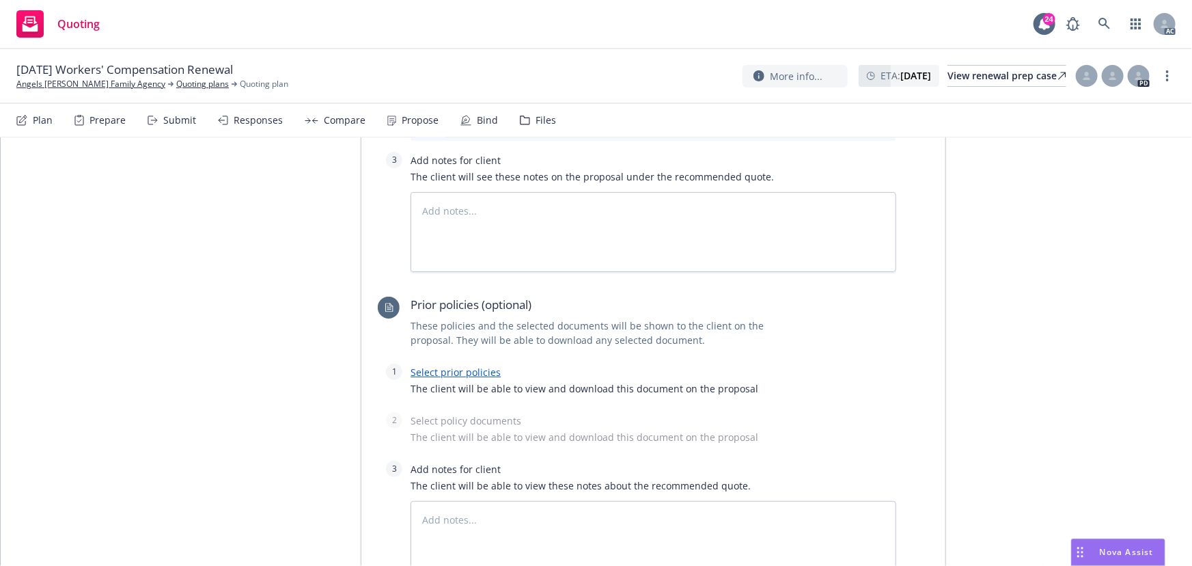
scroll to position [745, 0]
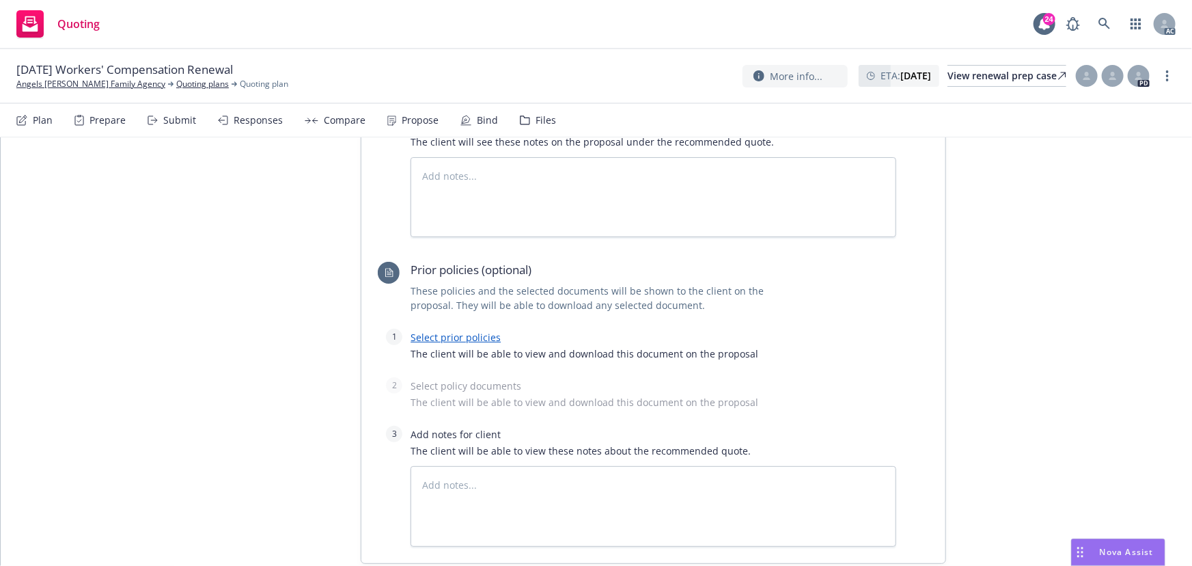
click at [472, 335] on link "Select prior policies" at bounding box center [456, 337] width 90 height 13
type textarea "x"
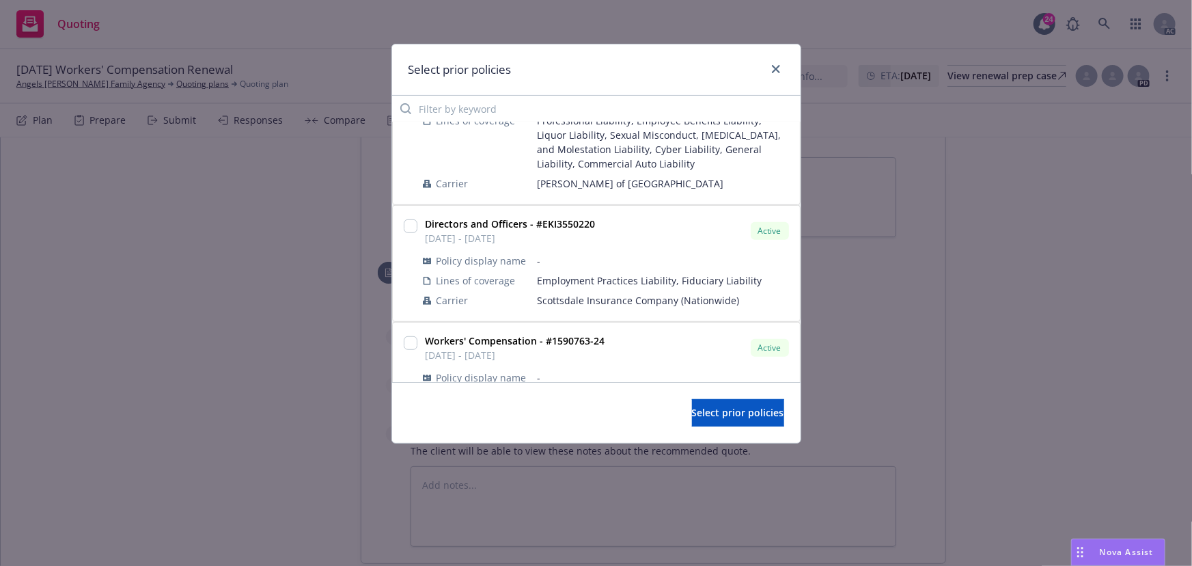
scroll to position [435, 0]
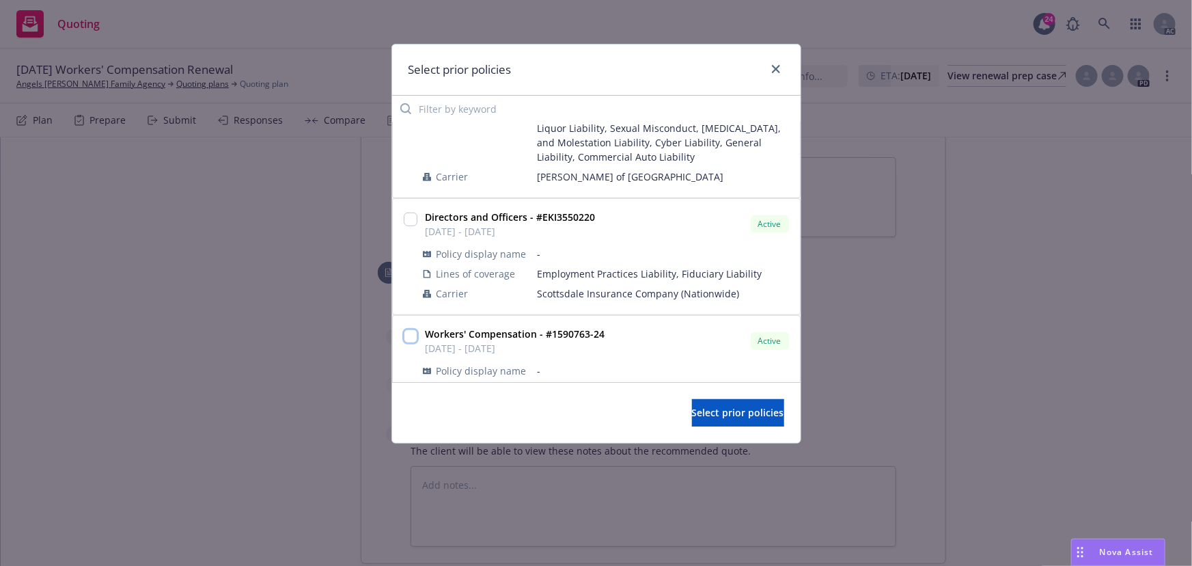
click at [412, 334] on input "checkbox" at bounding box center [411, 336] width 14 height 14
checkbox input "true"
click at [697, 413] on span "Select prior policies" at bounding box center [738, 412] width 92 height 13
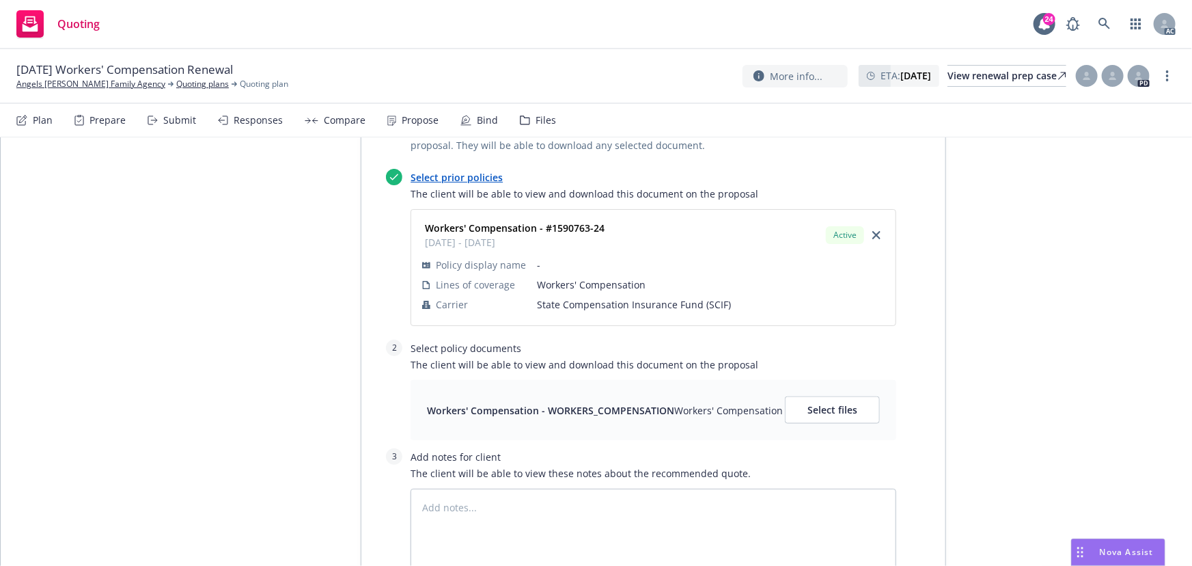
scroll to position [931, 0]
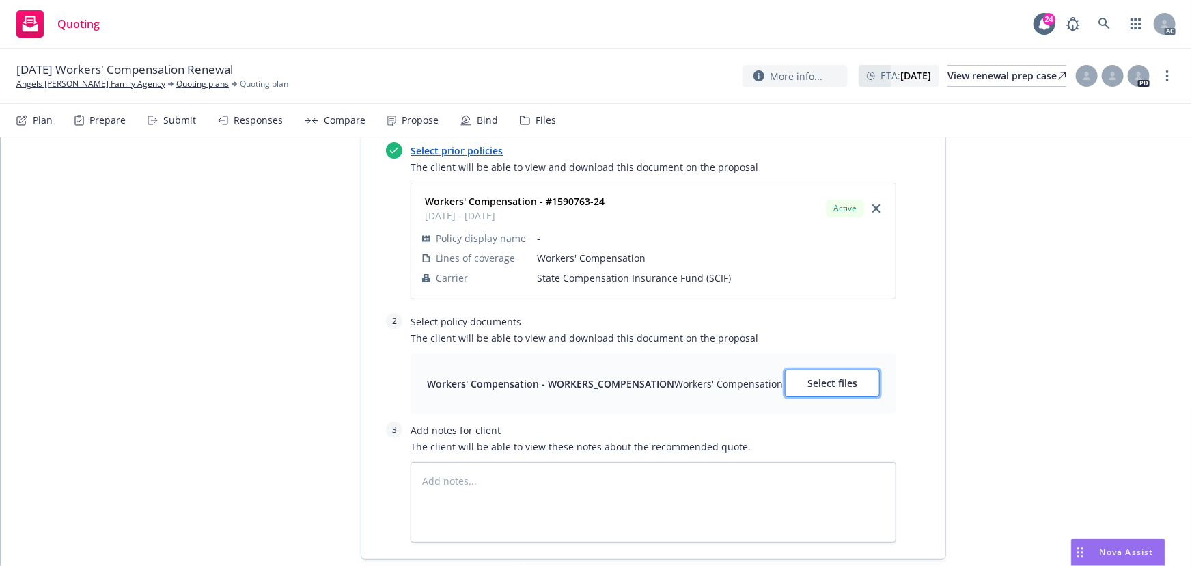
click at [808, 379] on span "Select files" at bounding box center [833, 383] width 50 height 13
type textarea "x"
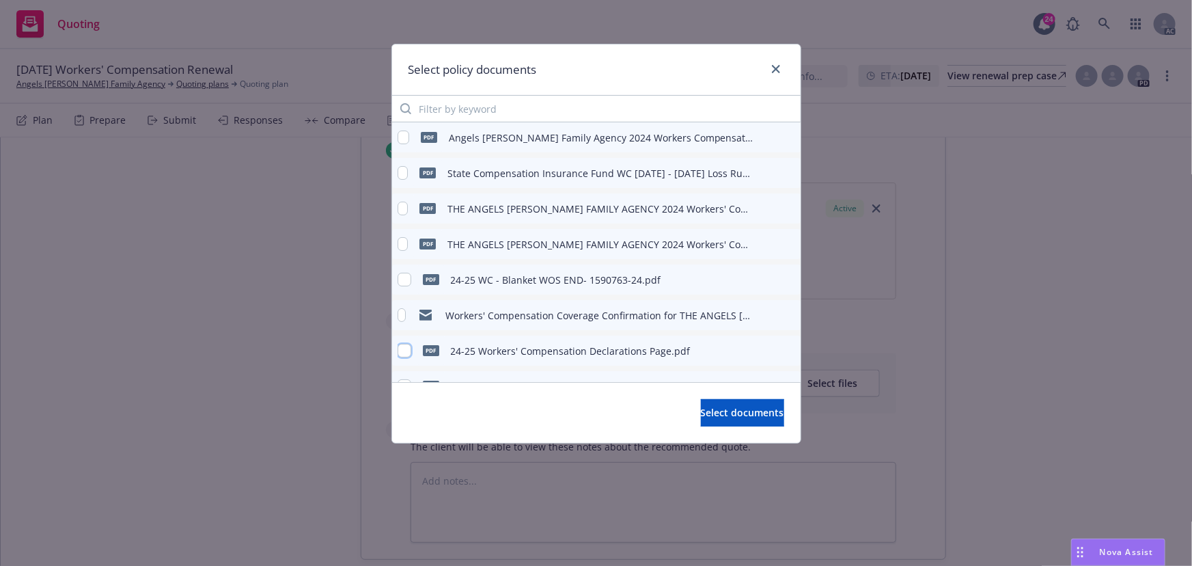
click at [407, 355] on input "checkbox" at bounding box center [405, 351] width 14 height 14
checkbox input "true"
click at [725, 424] on button "Select documents" at bounding box center [742, 412] width 83 height 27
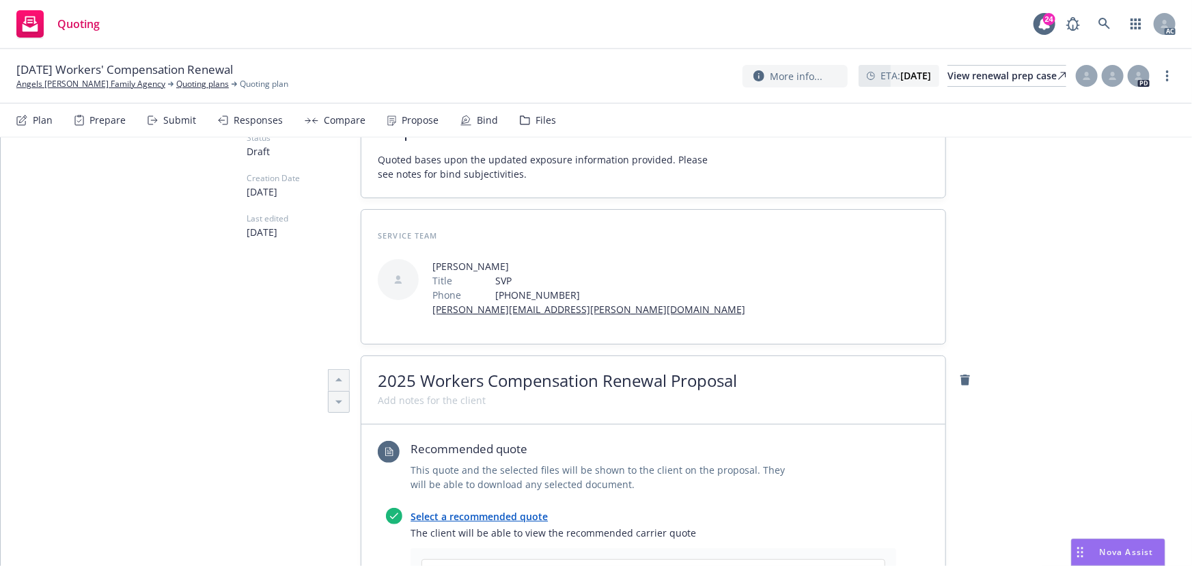
scroll to position [0, 0]
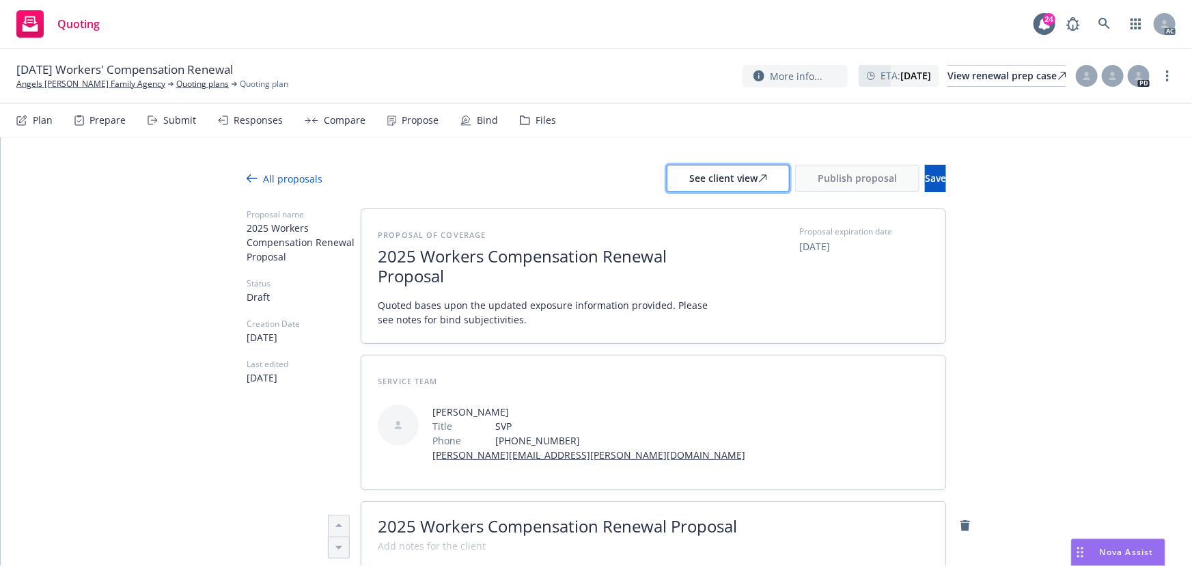
click at [690, 168] on div "See client view" at bounding box center [729, 178] width 78 height 26
click at [270, 124] on div "Responses" at bounding box center [258, 120] width 49 height 11
type textarea "x"
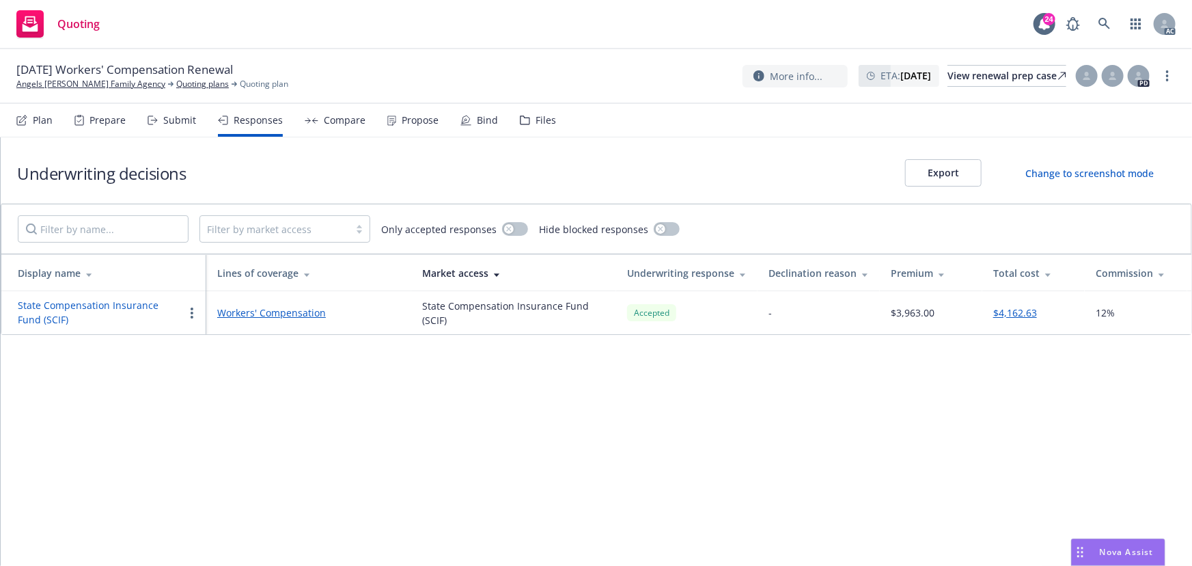
click at [126, 307] on button "State Compensation Insurance Fund (SCIF)" at bounding box center [101, 312] width 166 height 29
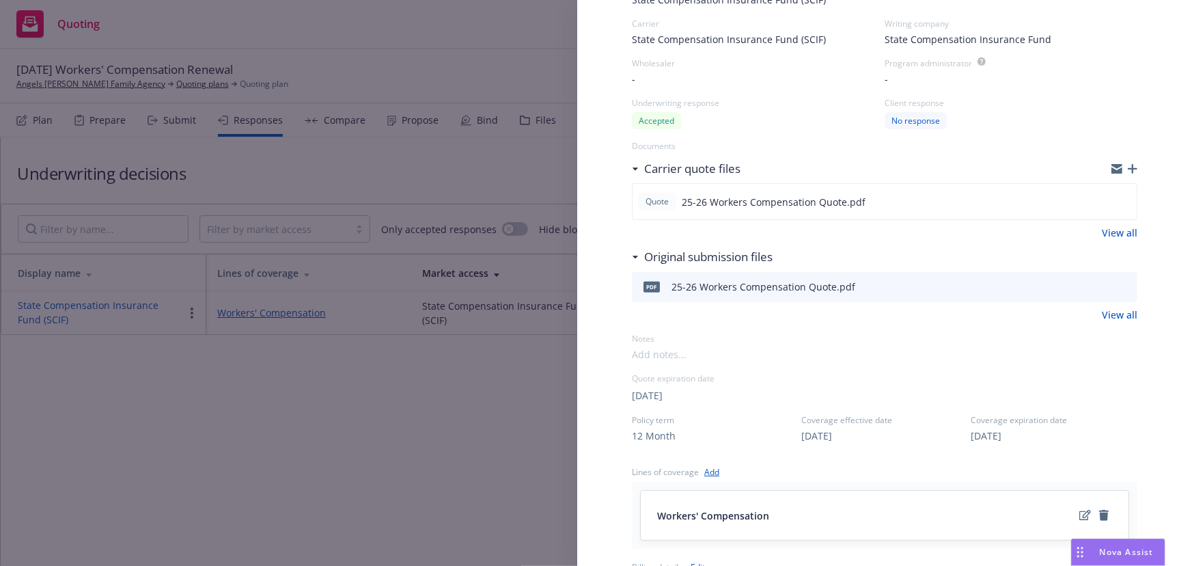
scroll to position [124, 0]
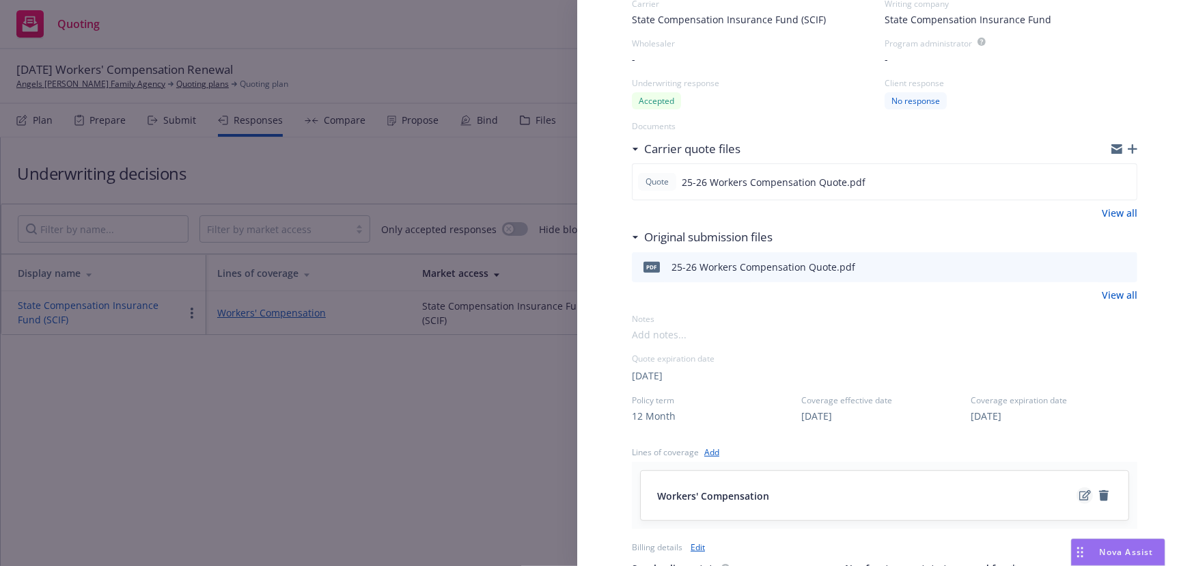
click at [1080, 492] on icon "edit" at bounding box center [1086, 495] width 12 height 11
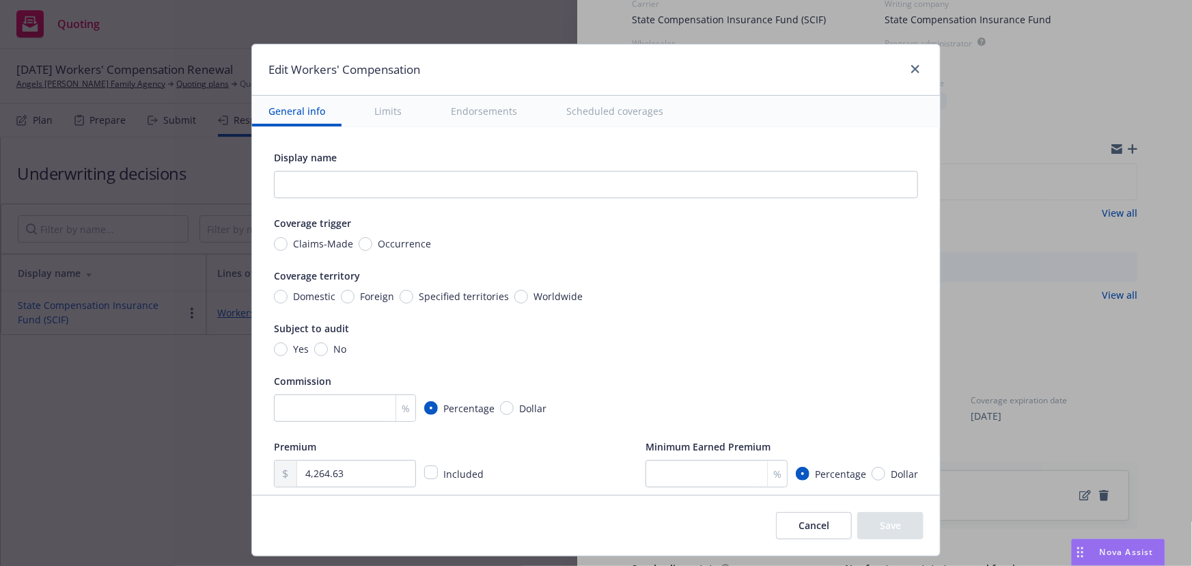
click at [616, 116] on button "Scheduled coverages" at bounding box center [615, 111] width 130 height 31
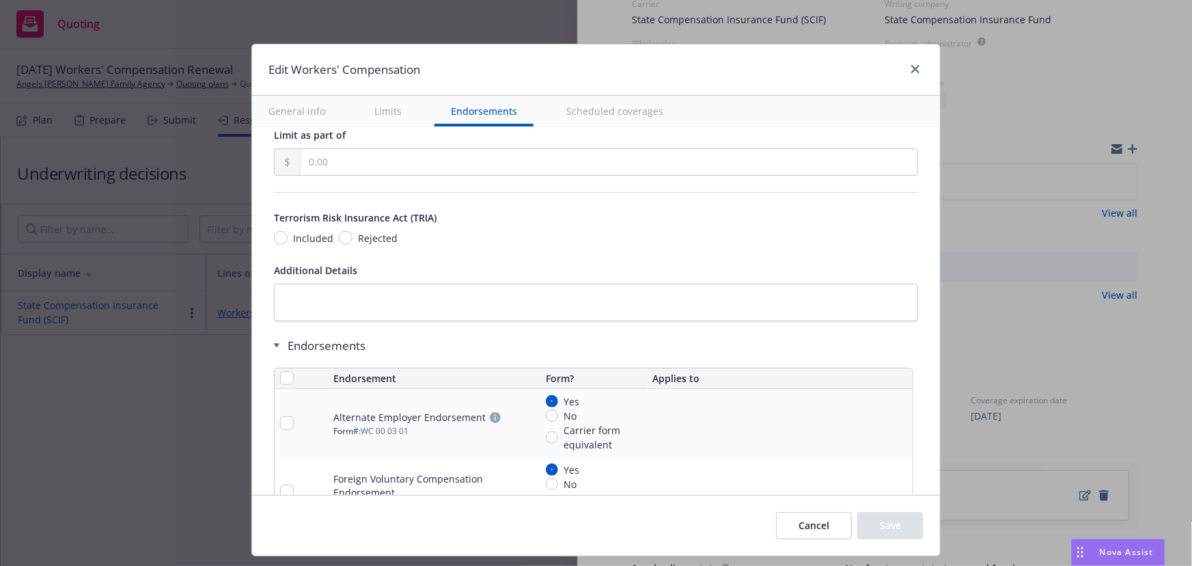
scroll to position [1257, 0]
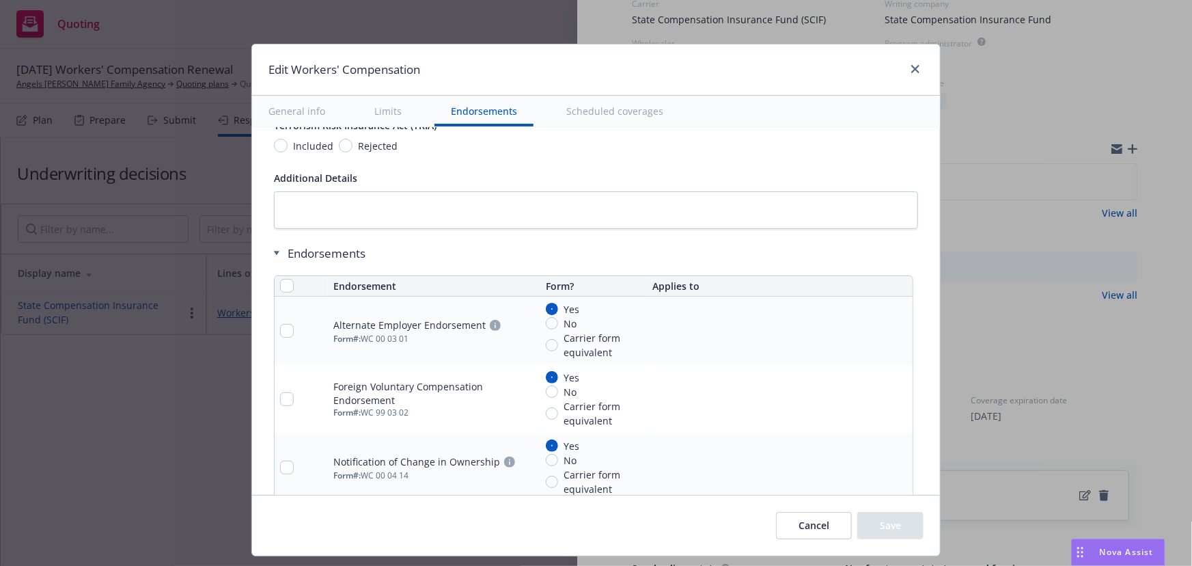
click at [618, 113] on button "Scheduled coverages" at bounding box center [615, 111] width 130 height 31
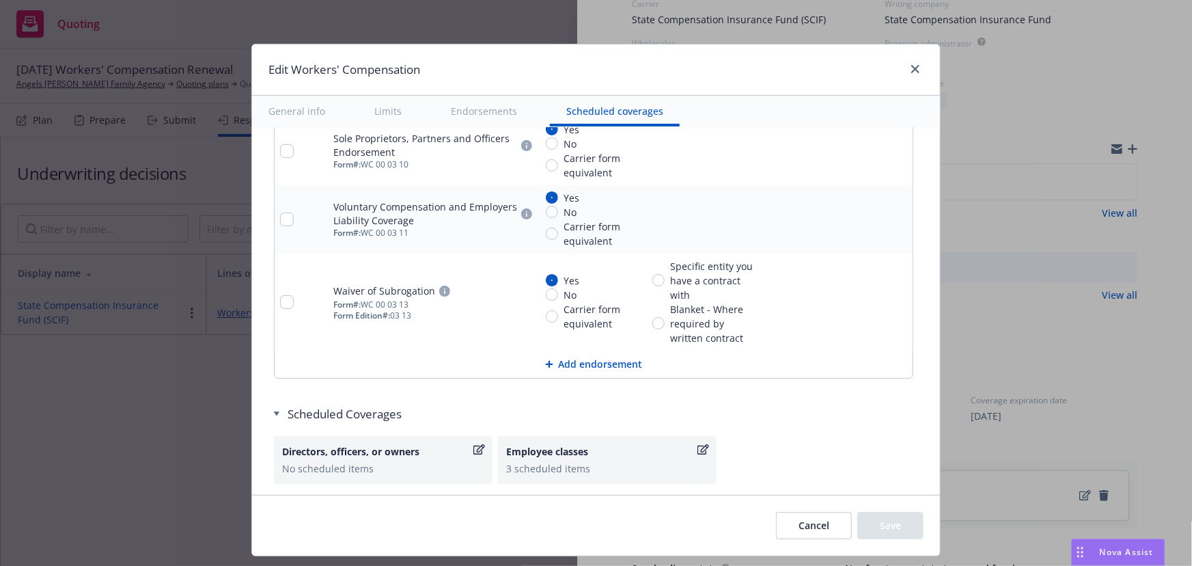
scroll to position [1656, 0]
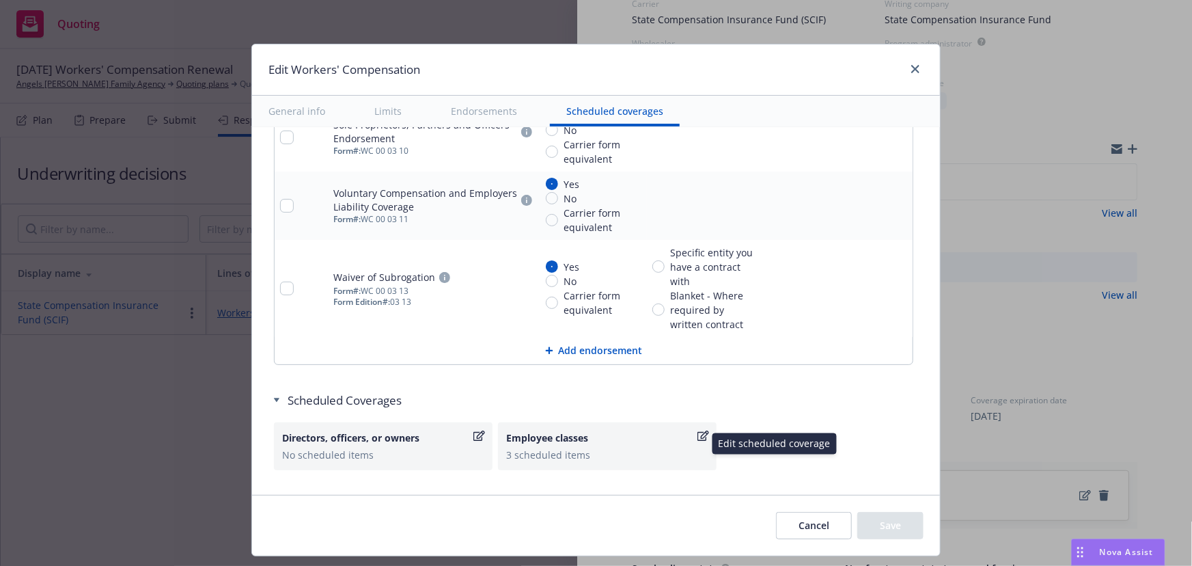
click at [576, 448] on div "3 scheduled items" at bounding box center [607, 455] width 202 height 14
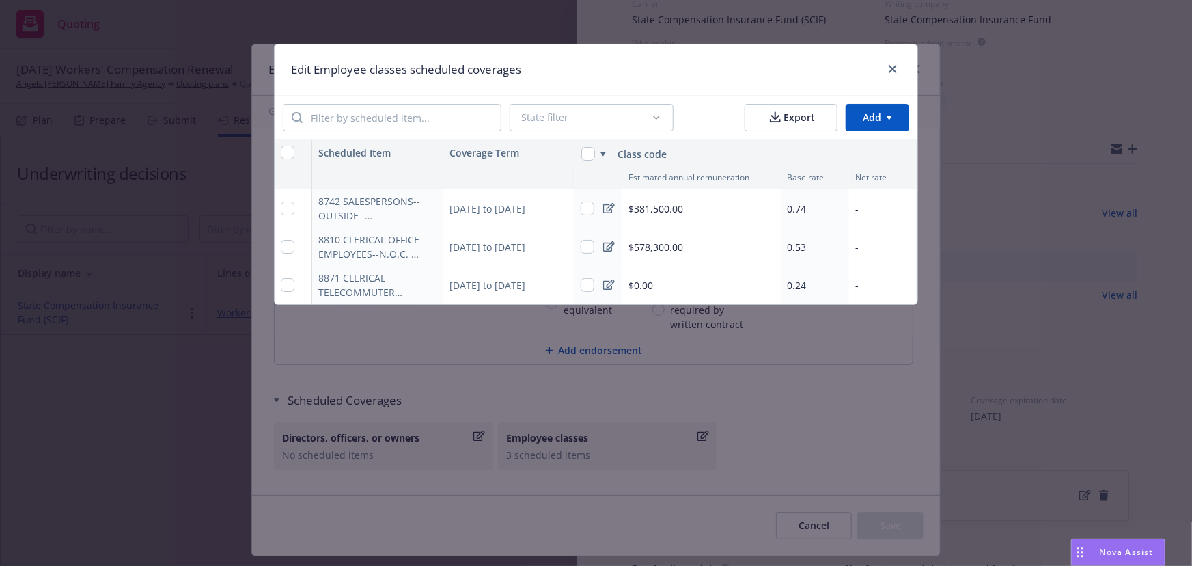
click at [603, 211] on icon at bounding box center [609, 208] width 12 height 10
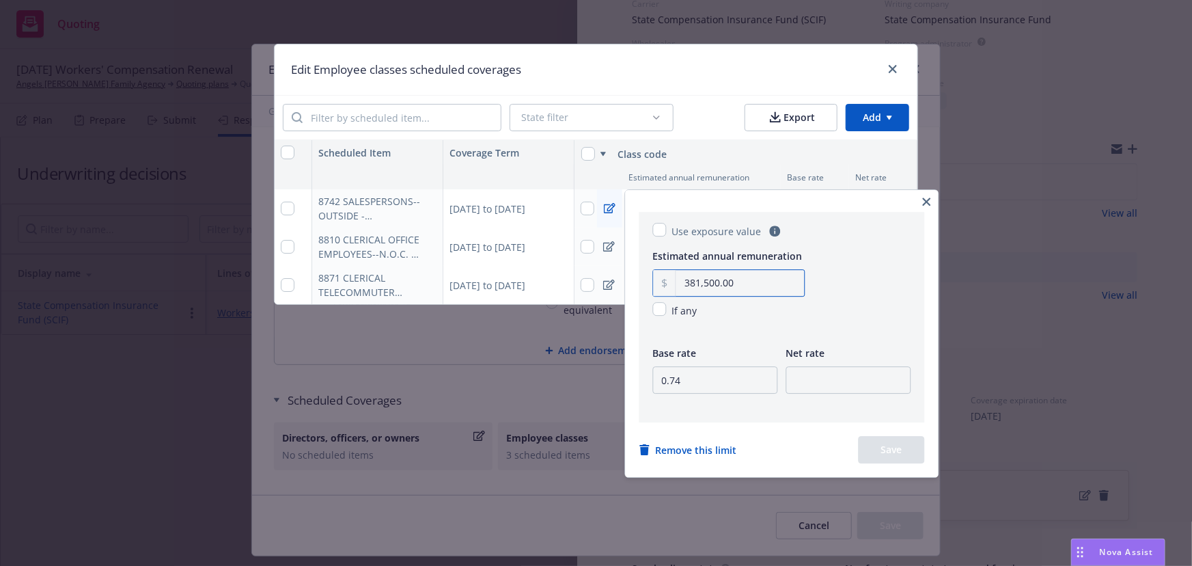
drag, startPoint x: 683, startPoint y: 284, endPoint x: 759, endPoint y: 284, distance: 75.9
click at [759, 284] on input "381,500.00" at bounding box center [741, 283] width 128 height 26
click at [933, 195] on button "button" at bounding box center [927, 201] width 16 height 16
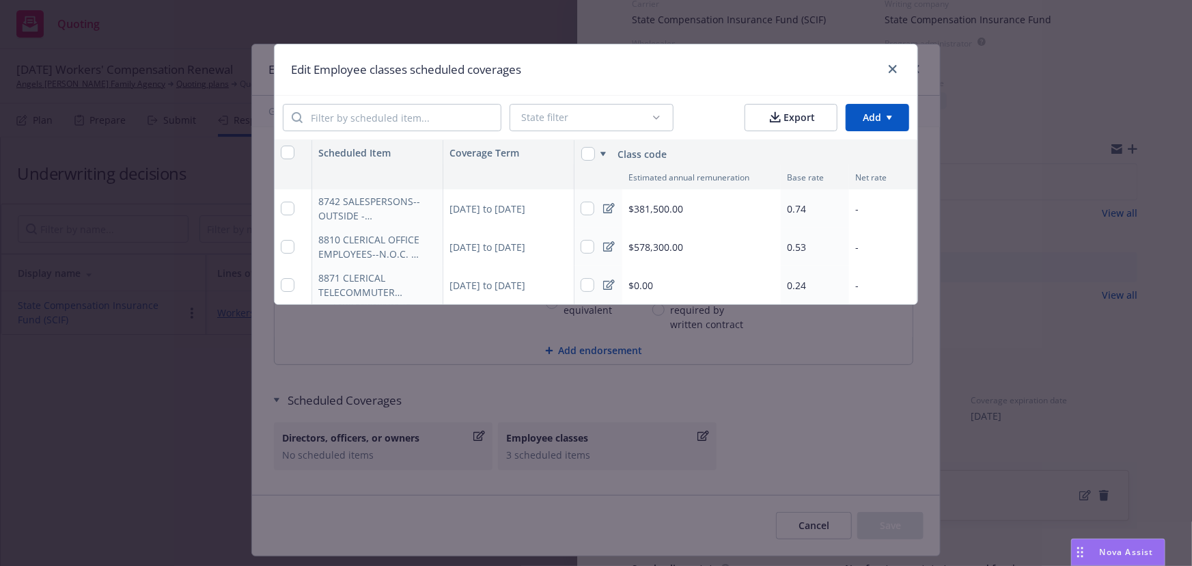
click at [610, 205] on icon at bounding box center [609, 208] width 12 height 10
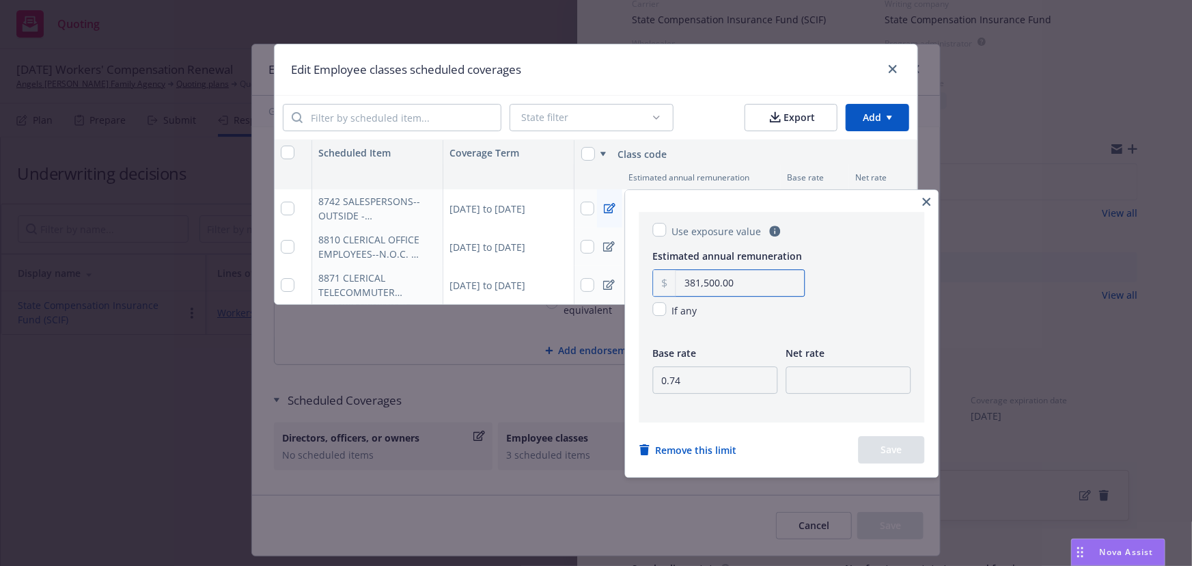
drag, startPoint x: 751, startPoint y: 284, endPoint x: 670, endPoint y: 259, distance: 85.2
click at [669, 280] on div "381,500.00" at bounding box center [729, 282] width 152 height 27
type input "268,096.00"
click at [696, 383] on input "0.74" at bounding box center [715, 379] width 125 height 27
type input "0.51"
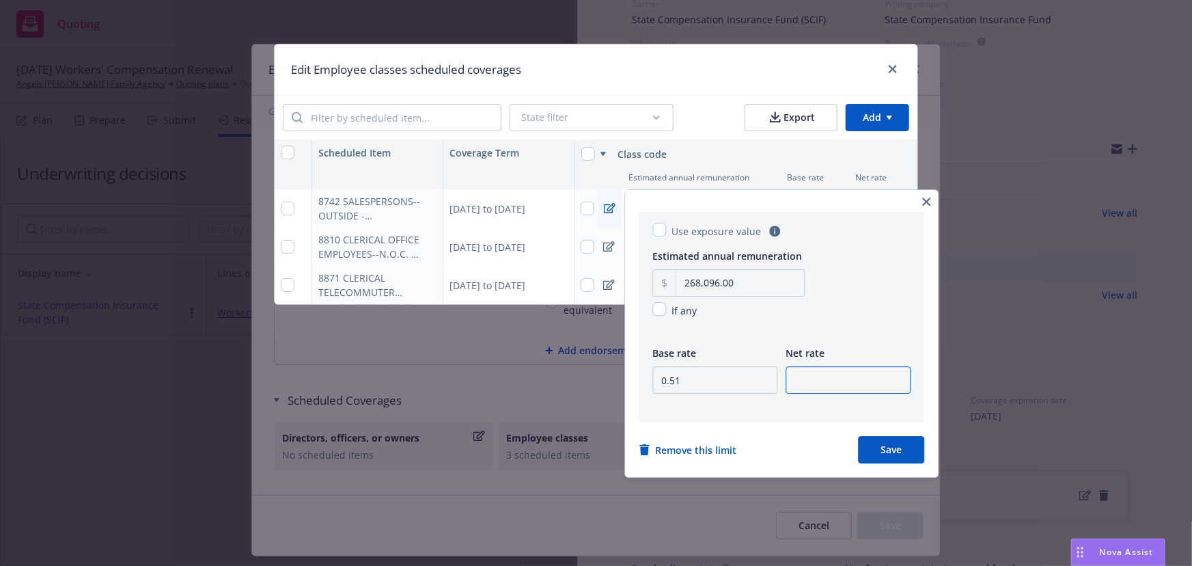
click at [862, 379] on input "number" at bounding box center [849, 379] width 125 height 27
type input "0.57"
click at [898, 448] on button "Save" at bounding box center [892, 449] width 66 height 27
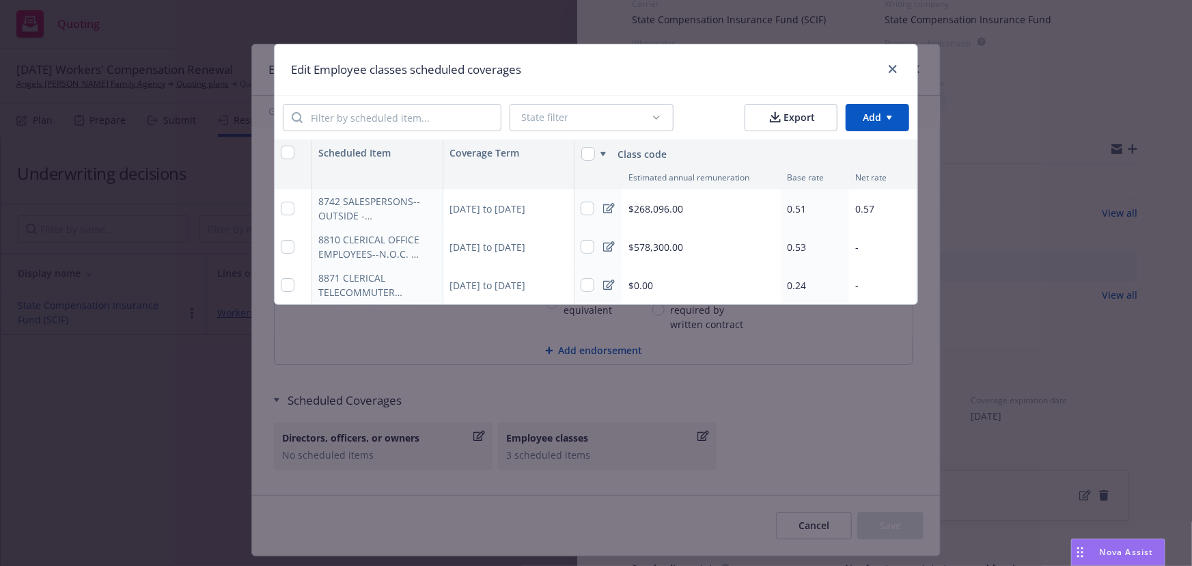
click at [609, 246] on icon at bounding box center [609, 246] width 12 height 11
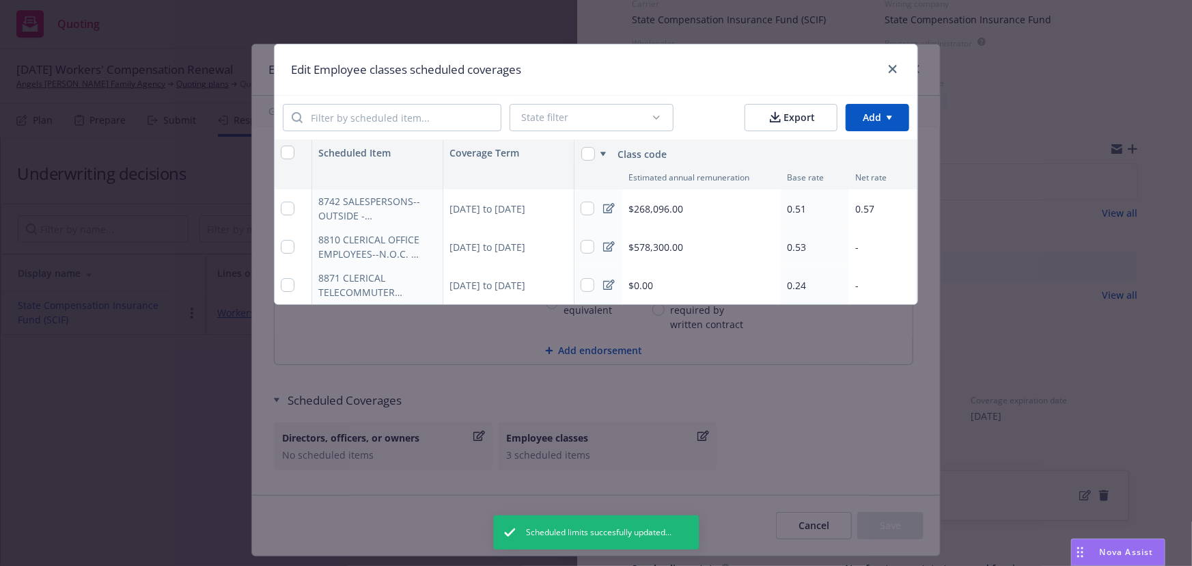
click at [608, 244] on icon at bounding box center [609, 246] width 12 height 11
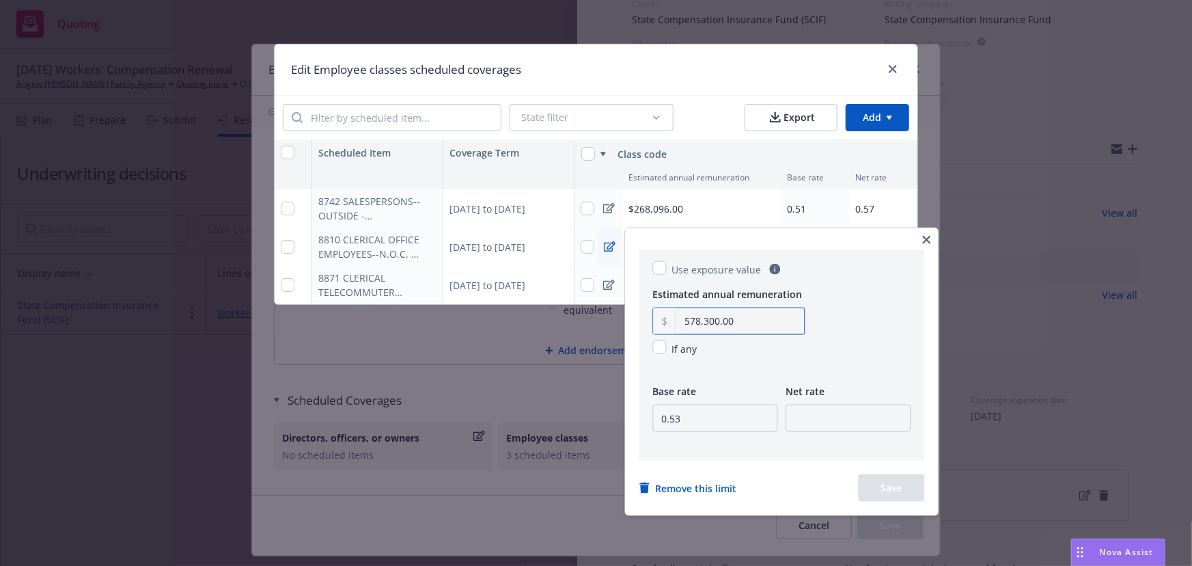
drag, startPoint x: 761, startPoint y: 323, endPoint x: 667, endPoint y: 323, distance: 93.6
click at [667, 323] on div "578,300.00" at bounding box center [729, 321] width 152 height 27
type input "205,234.00"
drag, startPoint x: 711, startPoint y: 424, endPoint x: 659, endPoint y: 423, distance: 51.9
click at [659, 423] on input "0.53" at bounding box center [715, 418] width 125 height 27
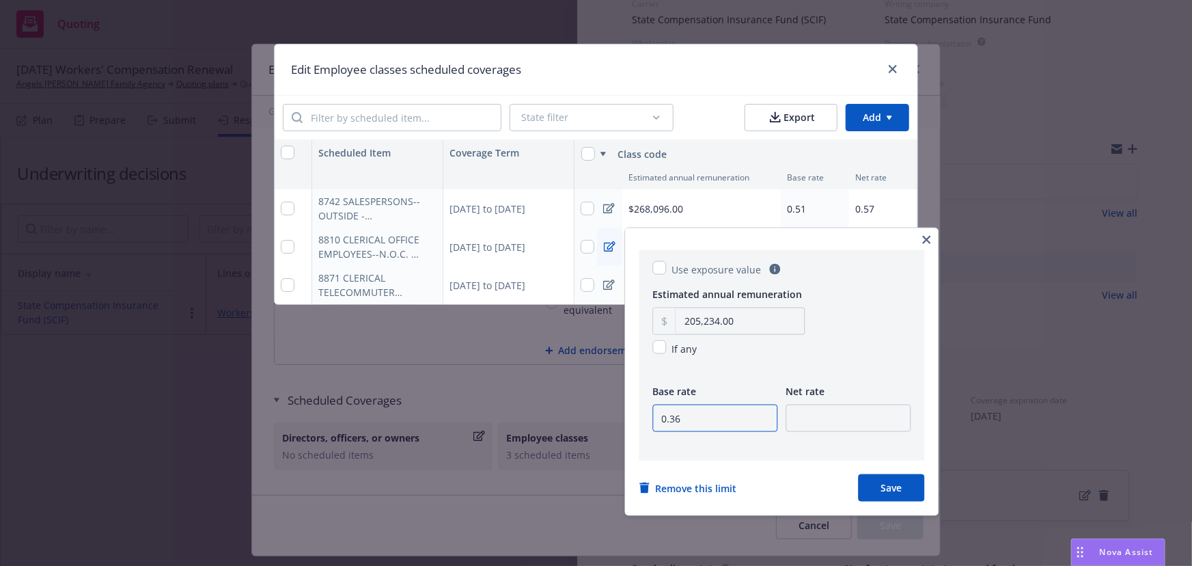
type input "0.36"
click at [820, 419] on input "number" at bounding box center [849, 418] width 125 height 27
type input "0.41"
click at [869, 491] on button "Save" at bounding box center [892, 487] width 66 height 27
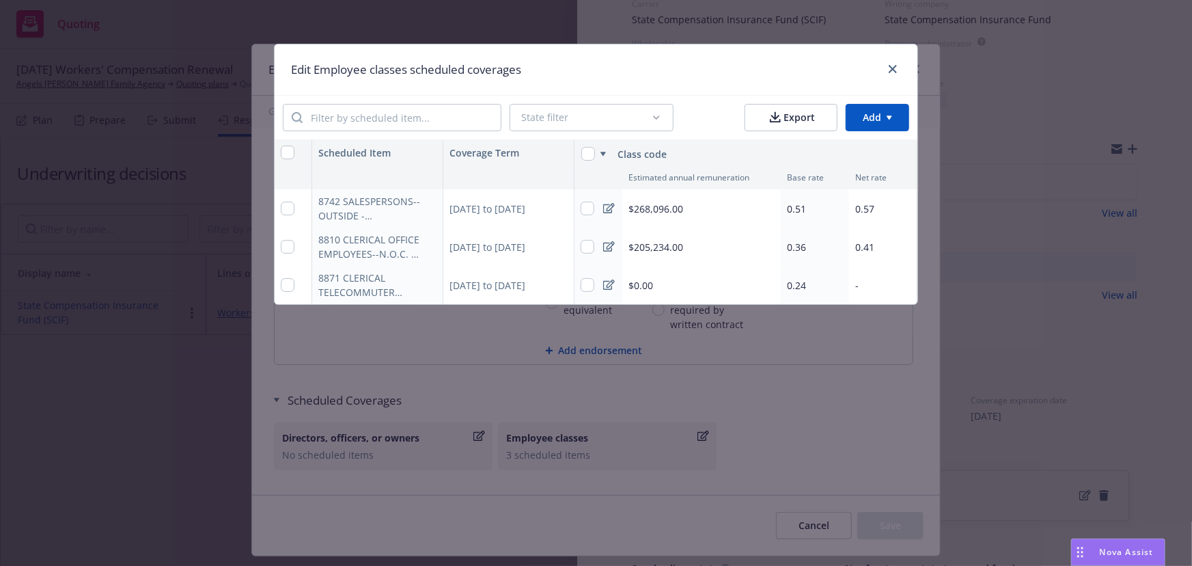
click at [609, 284] on icon at bounding box center [609, 284] width 12 height 11
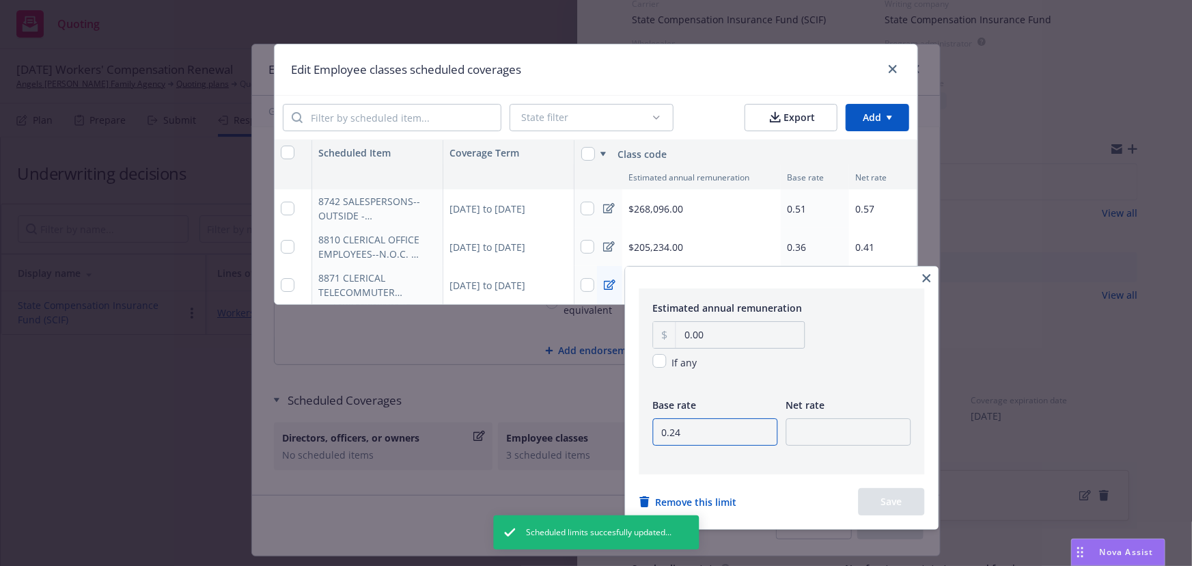
drag, startPoint x: 700, startPoint y: 439, endPoint x: 639, endPoint y: 444, distance: 61.7
click at [640, 444] on div "Estimated annual remuneration 0.00 If any Base rate 0.24 Net rate" at bounding box center [783, 381] width 286 height 186
click at [705, 437] on input "0.24" at bounding box center [715, 431] width 125 height 27
type input "0.23"
click at [835, 433] on input "number" at bounding box center [849, 431] width 125 height 27
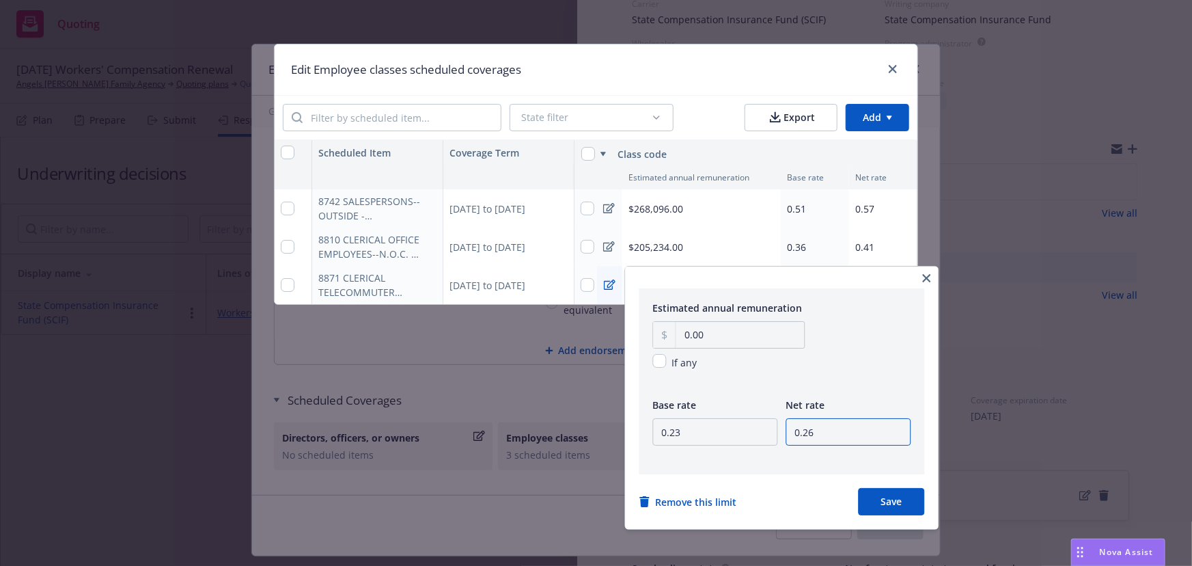
type input "0.26"
drag, startPoint x: 711, startPoint y: 333, endPoint x: 644, endPoint y: 335, distance: 67.0
click at [644, 335] on div "Estimated annual remuneration 0.00 If any Base rate 0.23 Net rate 0.26" at bounding box center [783, 381] width 286 height 186
type input "614,414.00"
click at [902, 509] on button "Save" at bounding box center [892, 501] width 66 height 27
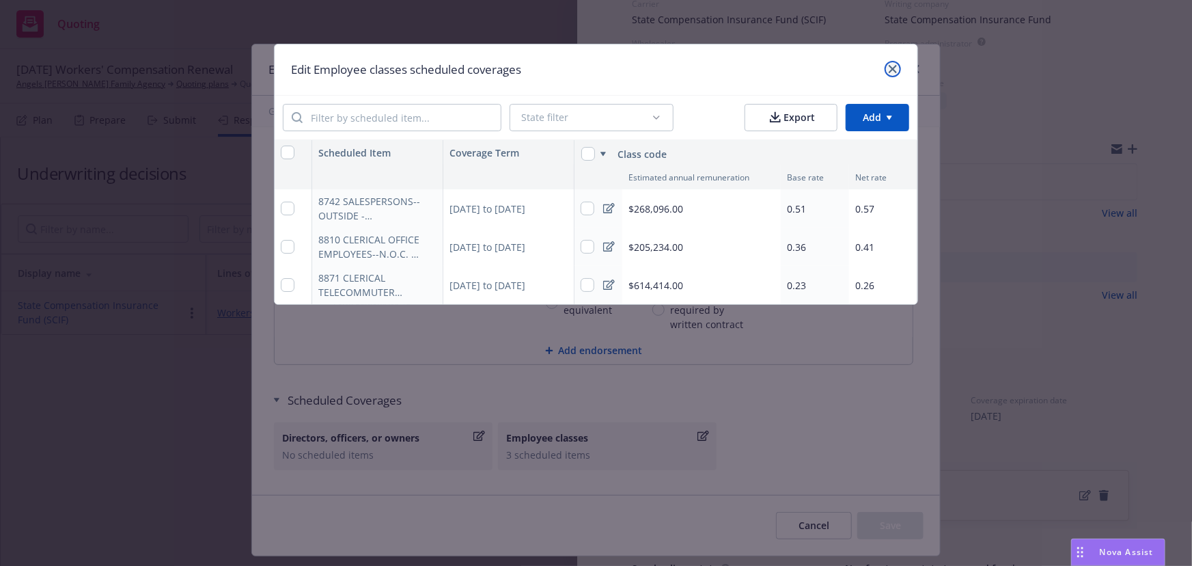
click at [887, 69] on link "close" at bounding box center [893, 69] width 16 height 16
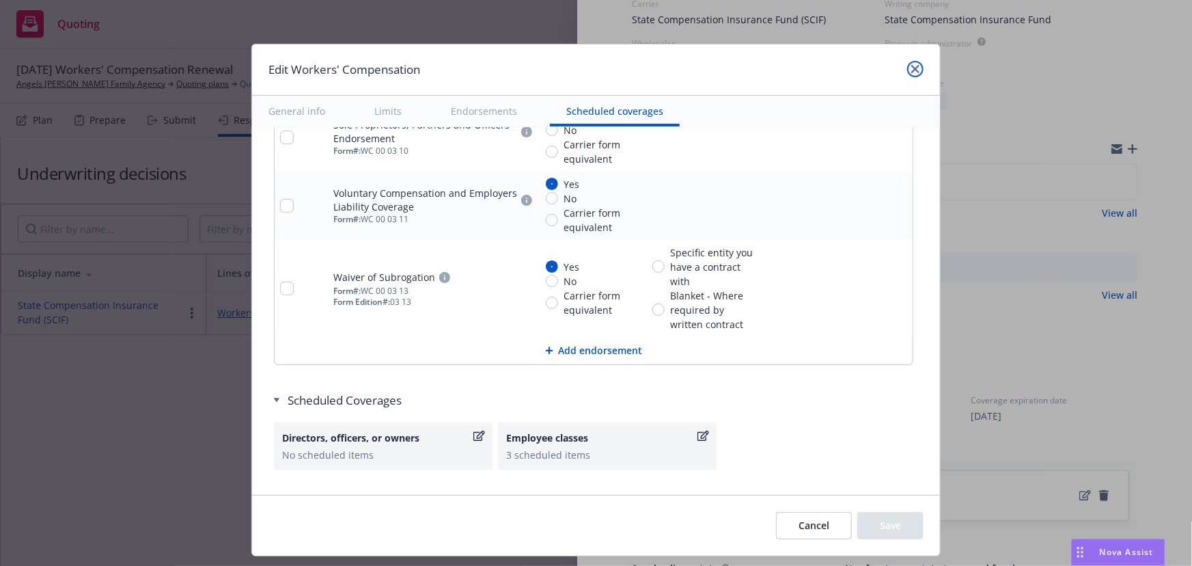
click at [910, 74] on link "close" at bounding box center [916, 69] width 16 height 16
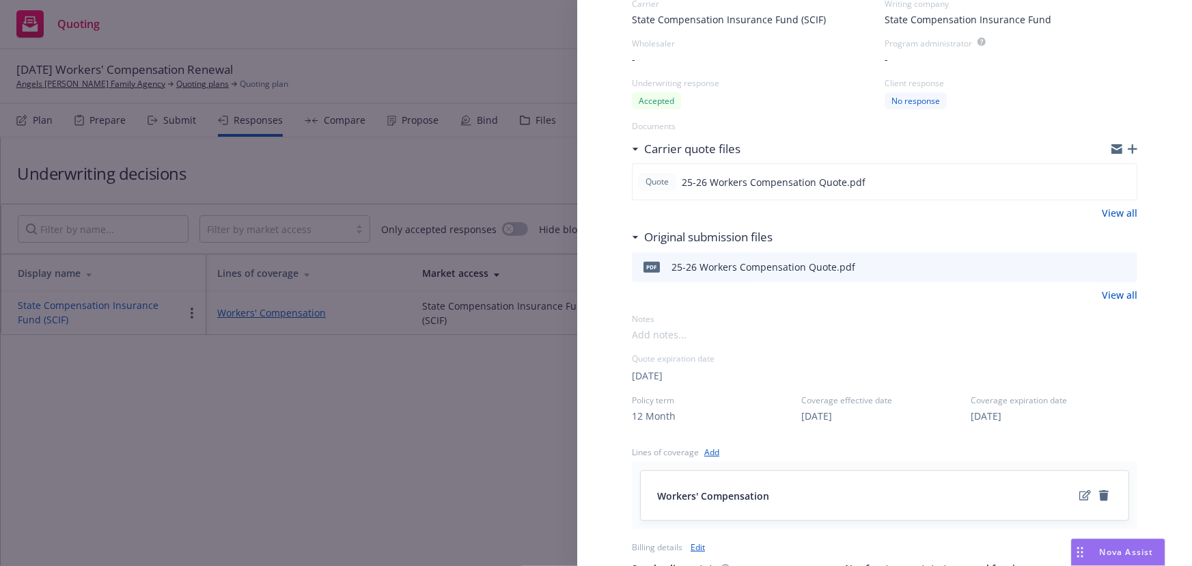
click at [391, 467] on div "Display Name State Compensation Insurance Fund (SCIF) Carrier State Compensatio…" at bounding box center [596, 283] width 1192 height 566
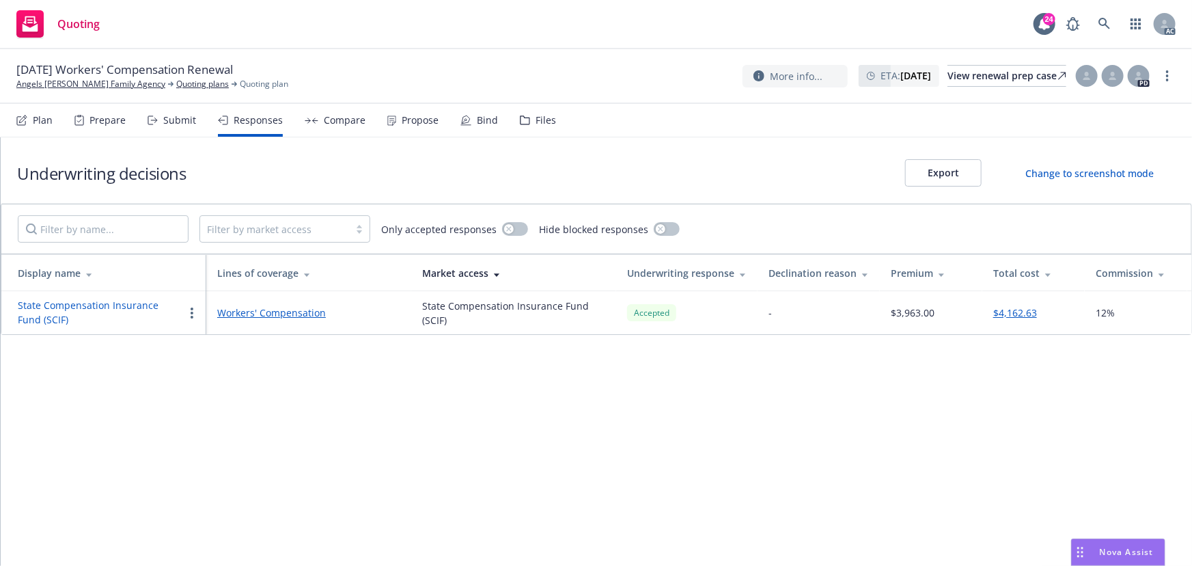
click at [101, 299] on button "State Compensation Insurance Fund (SCIF)" at bounding box center [101, 312] width 166 height 29
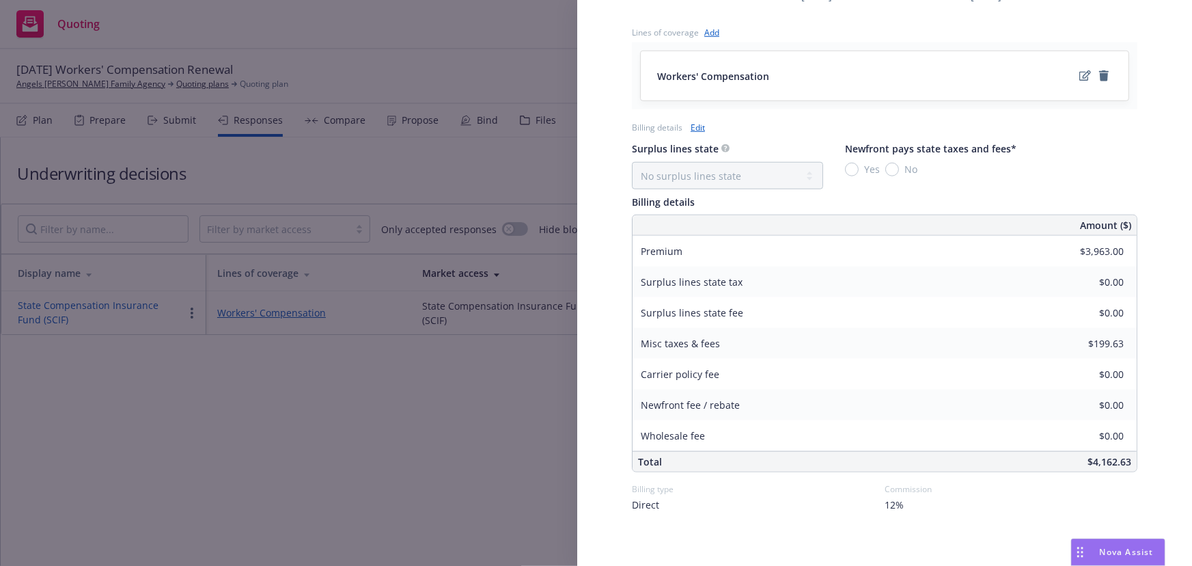
scroll to position [554, 0]
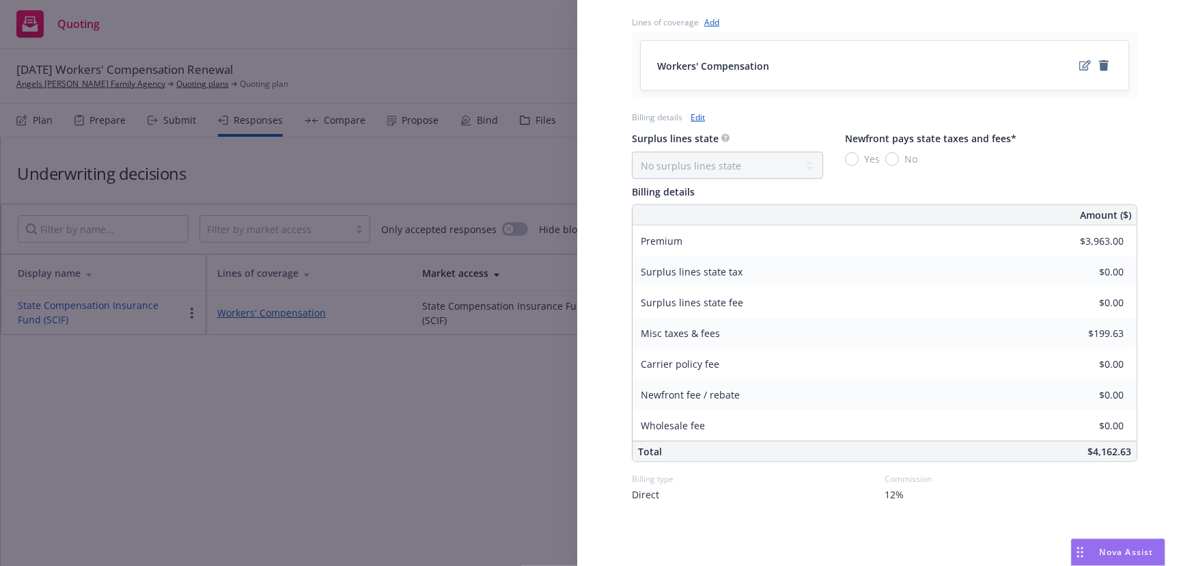
click at [492, 486] on div "Display Name State Compensation Insurance Fund (SCIF) Carrier State Compensatio…" at bounding box center [596, 283] width 1192 height 566
